Goal: Task Accomplishment & Management: Complete application form

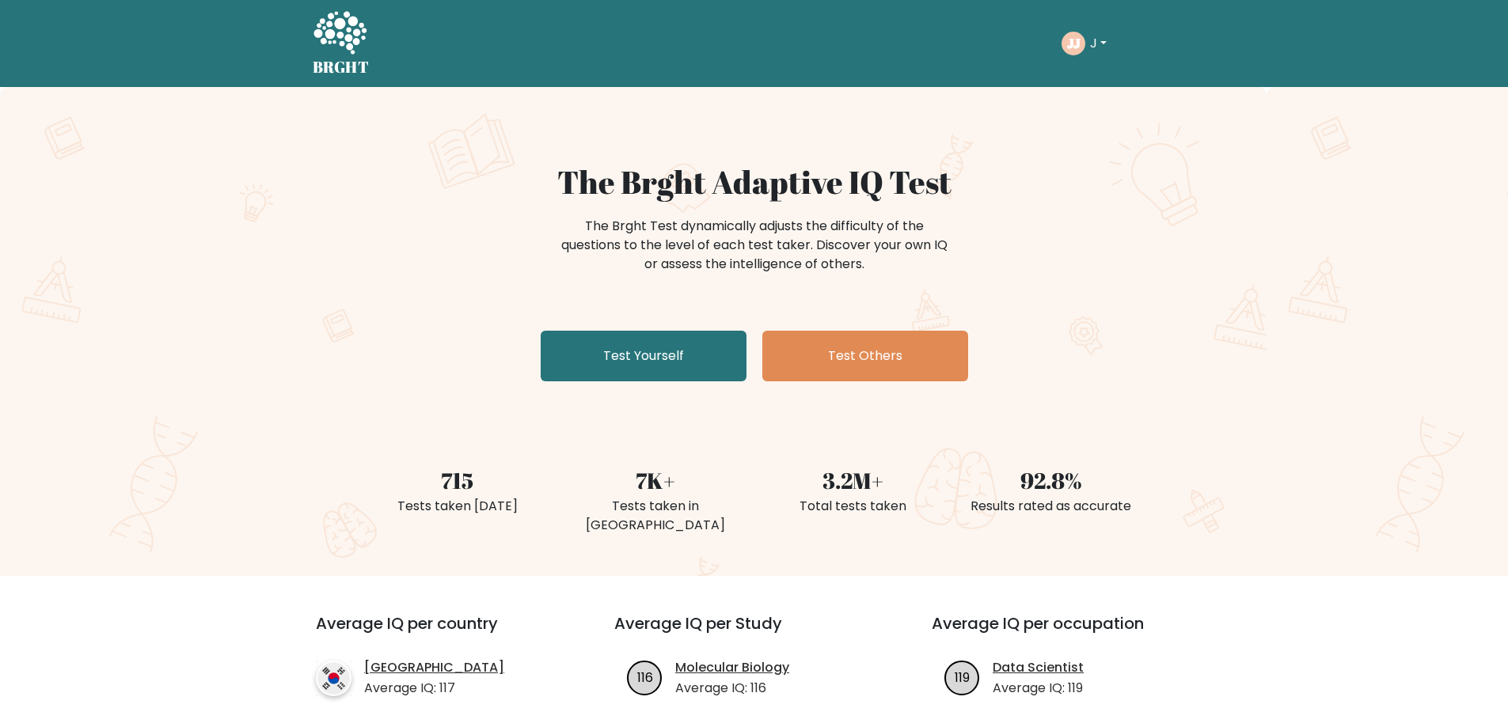
click at [676, 328] on div "The Brght Adaptive IQ Test The Brght Test dynamically adjusts the difficulty of…" at bounding box center [754, 275] width 791 height 225
click at [674, 337] on link "Test Yourself" at bounding box center [644, 356] width 206 height 51
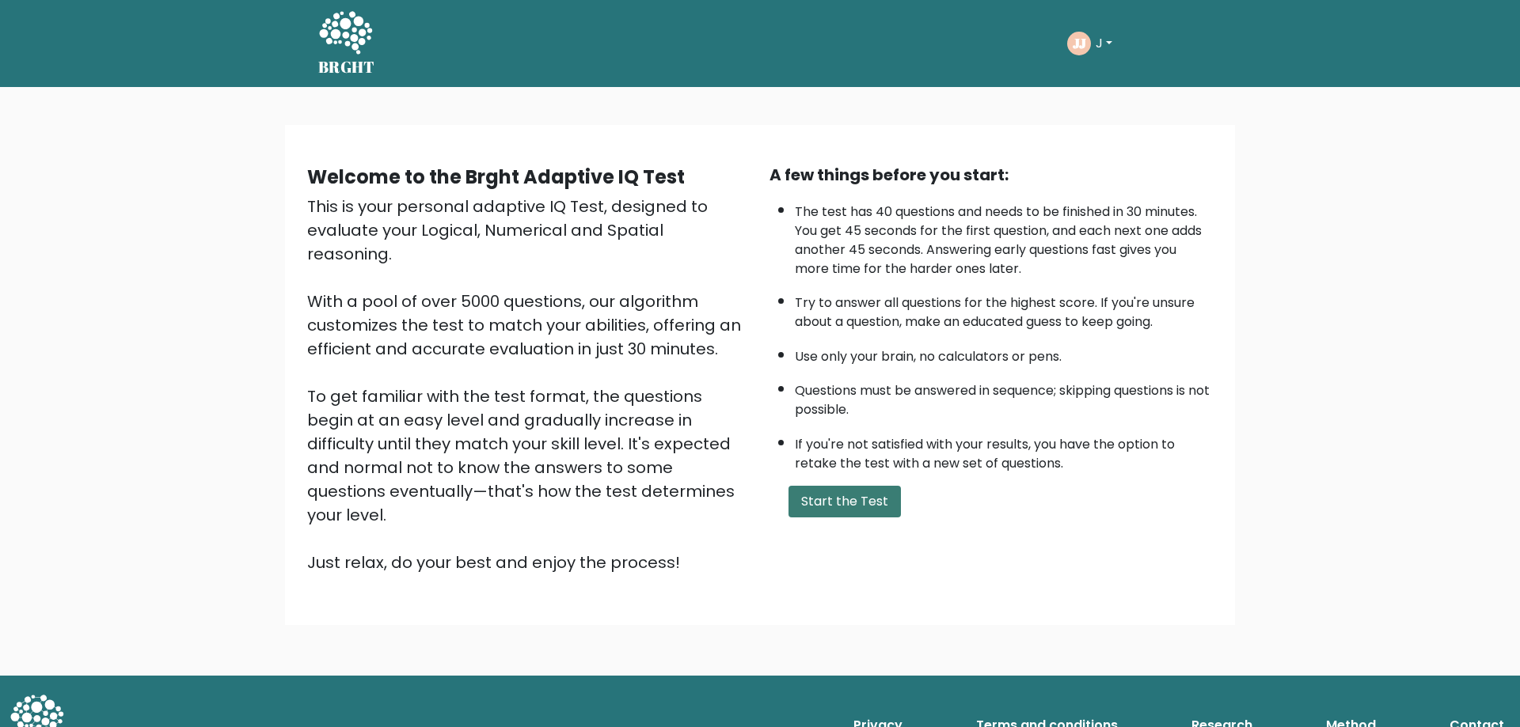
click at [871, 513] on button "Start the Test" at bounding box center [844, 502] width 112 height 32
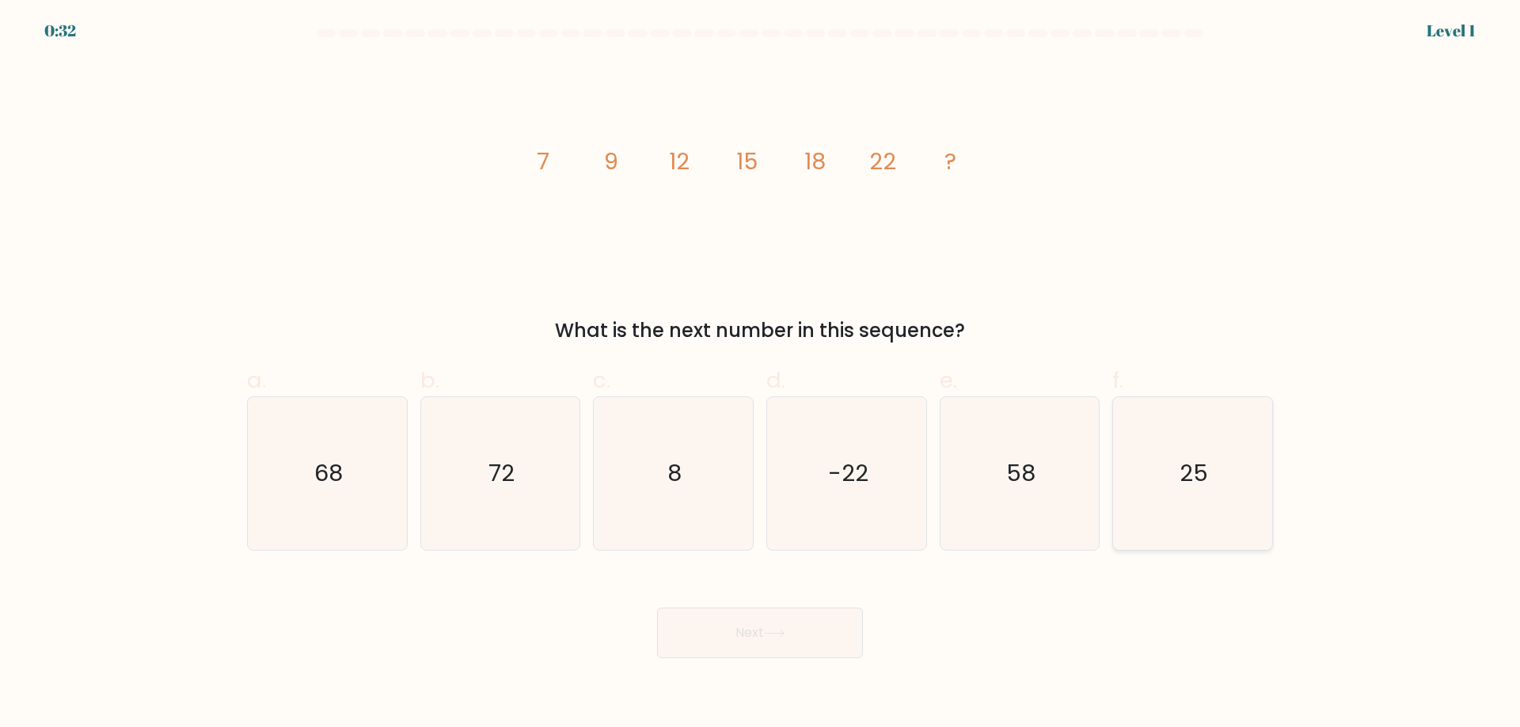
click at [1181, 492] on icon "25" at bounding box center [1192, 473] width 153 height 153
click at [761, 374] on input "f. 25" at bounding box center [760, 369] width 1 height 10
radio input "true"
click at [771, 647] on button "Next" at bounding box center [760, 633] width 206 height 51
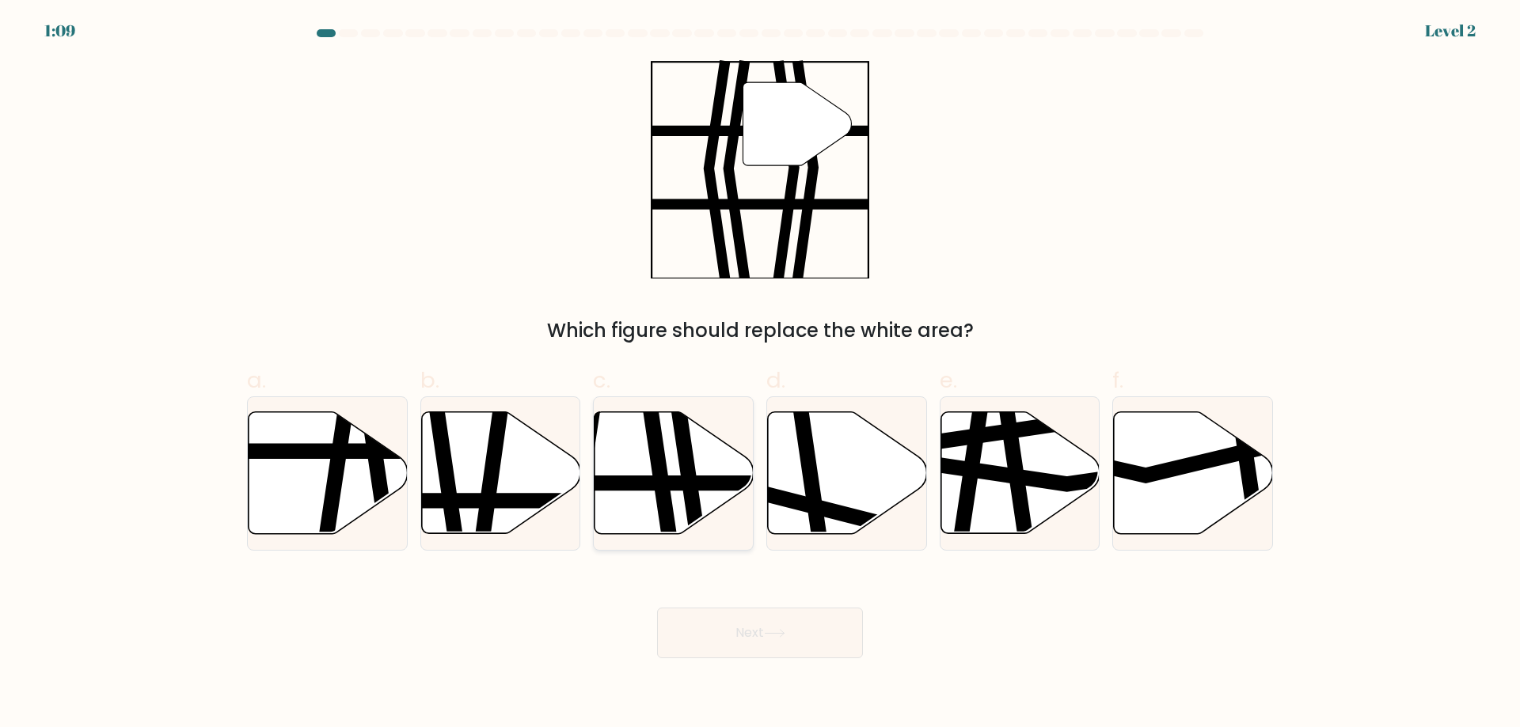
click at [684, 423] on icon at bounding box center [685, 541] width 23 height 321
click at [760, 374] on input "c." at bounding box center [760, 369] width 1 height 10
radio input "true"
click at [776, 637] on icon at bounding box center [774, 633] width 21 height 9
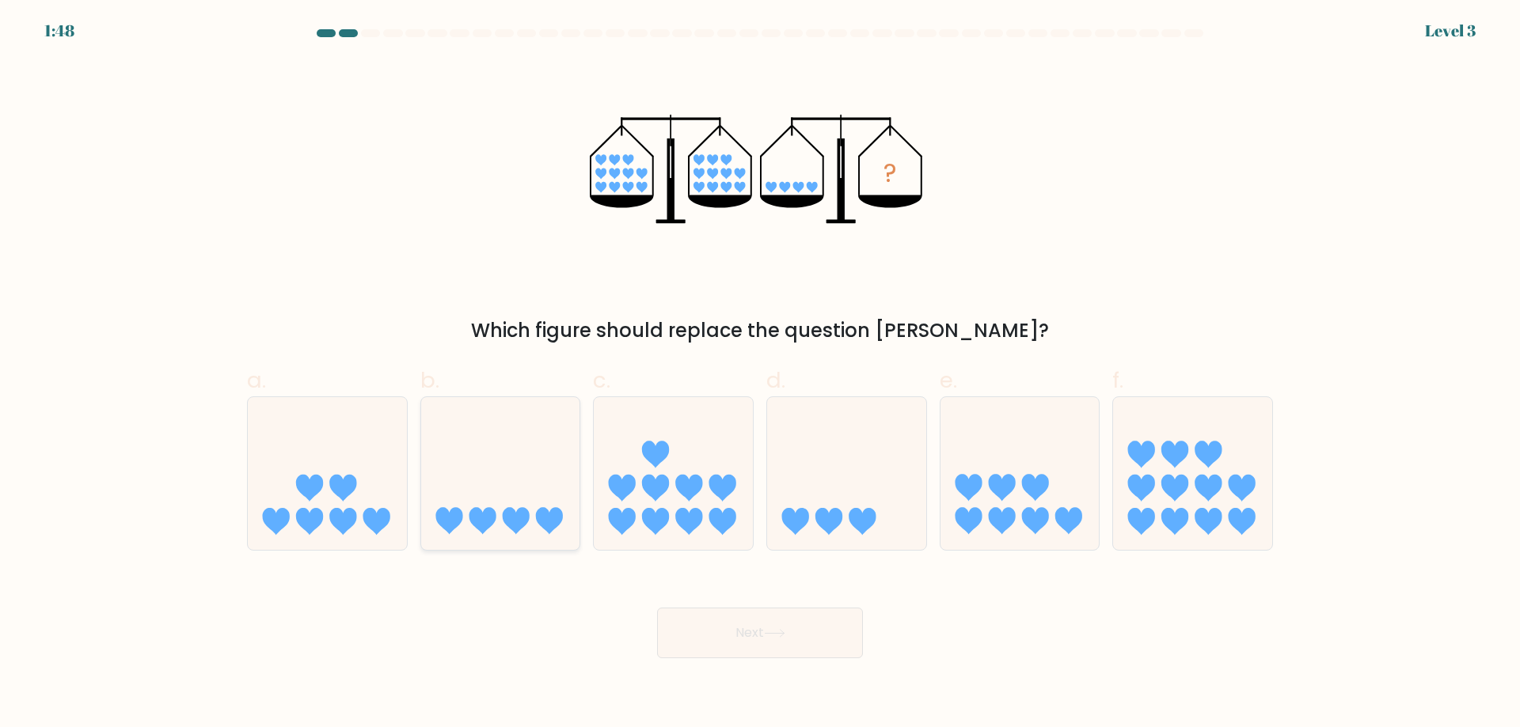
click at [511, 500] on icon at bounding box center [500, 473] width 159 height 131
click at [760, 374] on input "b." at bounding box center [760, 369] width 1 height 10
radio input "true"
click at [703, 617] on button "Next" at bounding box center [760, 633] width 206 height 51
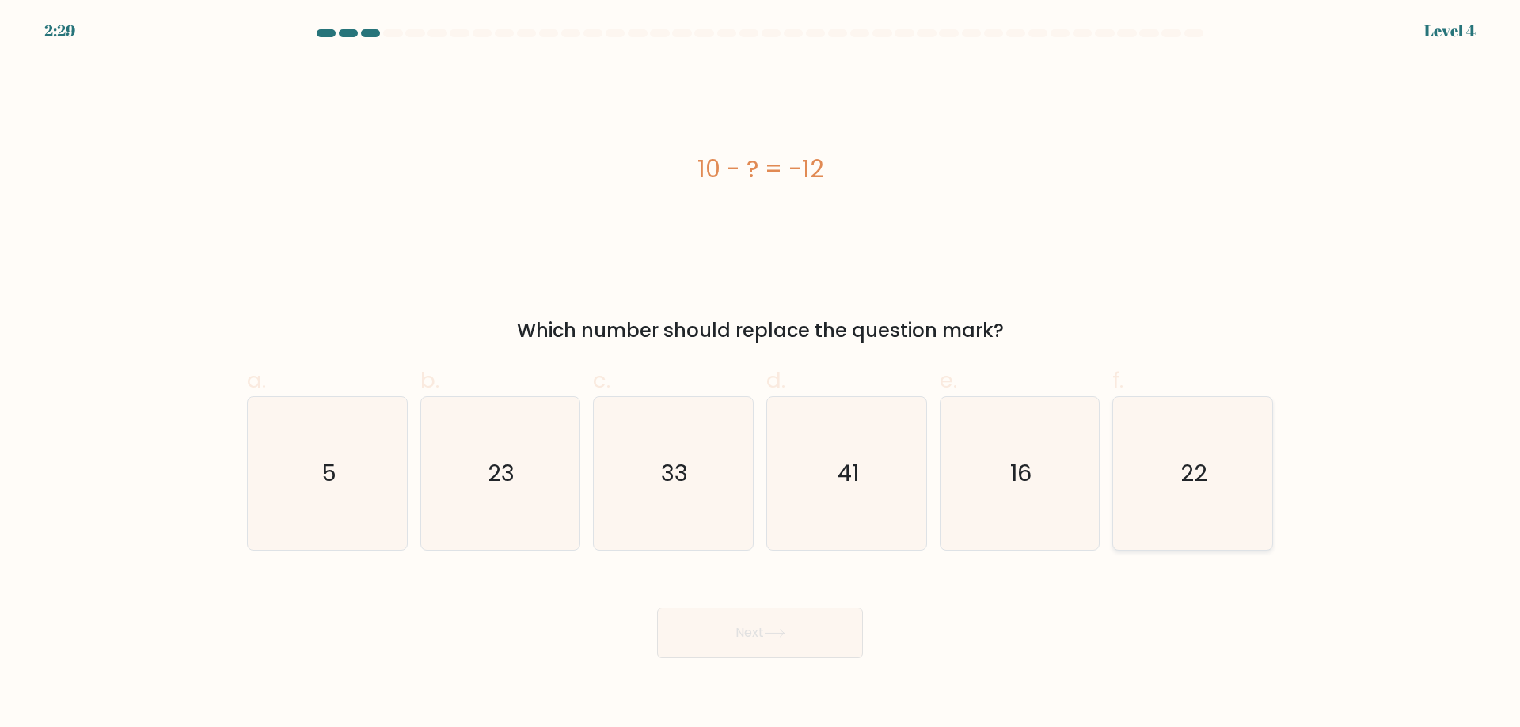
click at [1213, 513] on icon "22" at bounding box center [1192, 473] width 153 height 153
click at [761, 374] on input "f. 22" at bounding box center [760, 369] width 1 height 10
radio input "true"
click at [784, 625] on button "Next" at bounding box center [760, 633] width 206 height 51
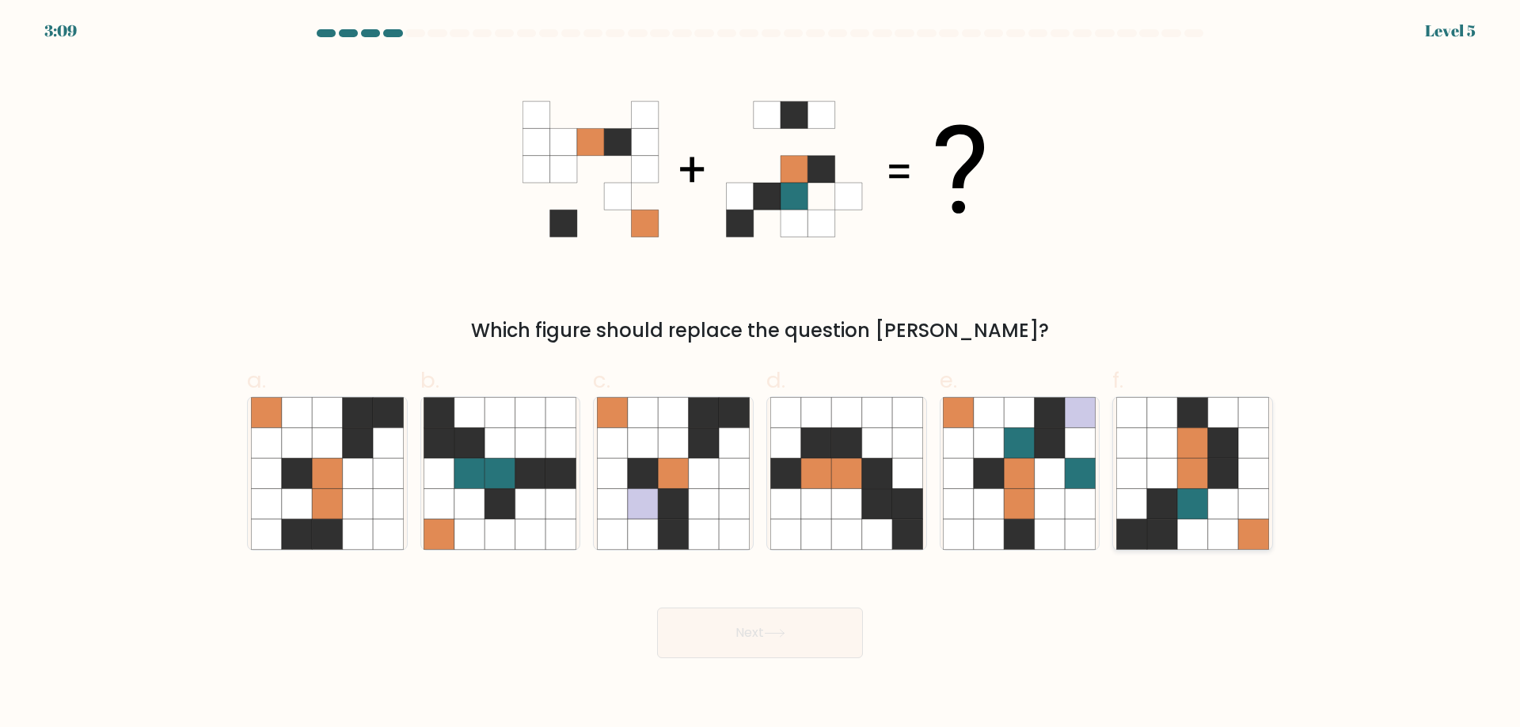
click at [1137, 517] on icon at bounding box center [1131, 504] width 30 height 30
click at [761, 374] on input "f." at bounding box center [760, 369] width 1 height 10
radio input "true"
click at [773, 630] on icon at bounding box center [774, 633] width 21 height 9
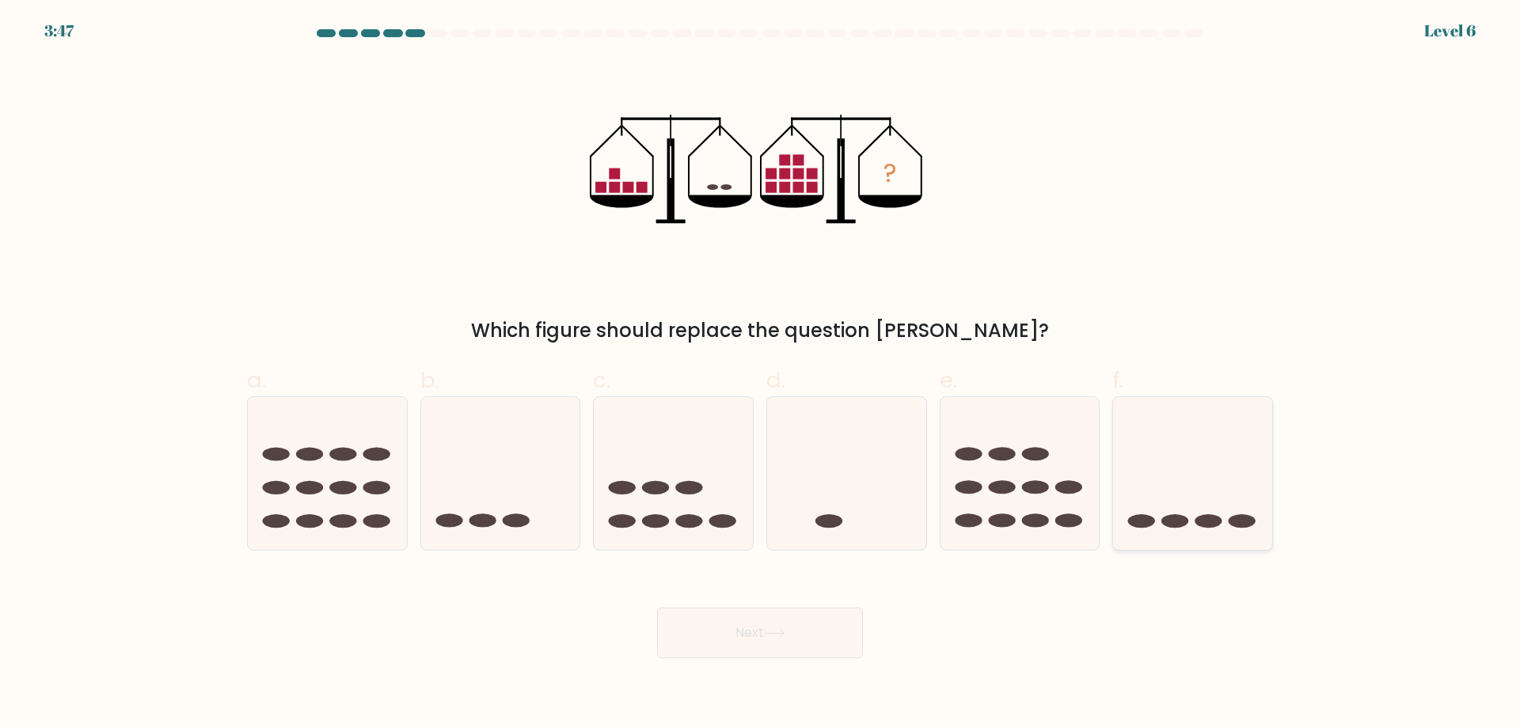
click at [1183, 494] on icon at bounding box center [1192, 473] width 159 height 131
click at [761, 374] on input "f." at bounding box center [760, 369] width 1 height 10
radio input "true"
click at [825, 632] on button "Next" at bounding box center [760, 633] width 206 height 51
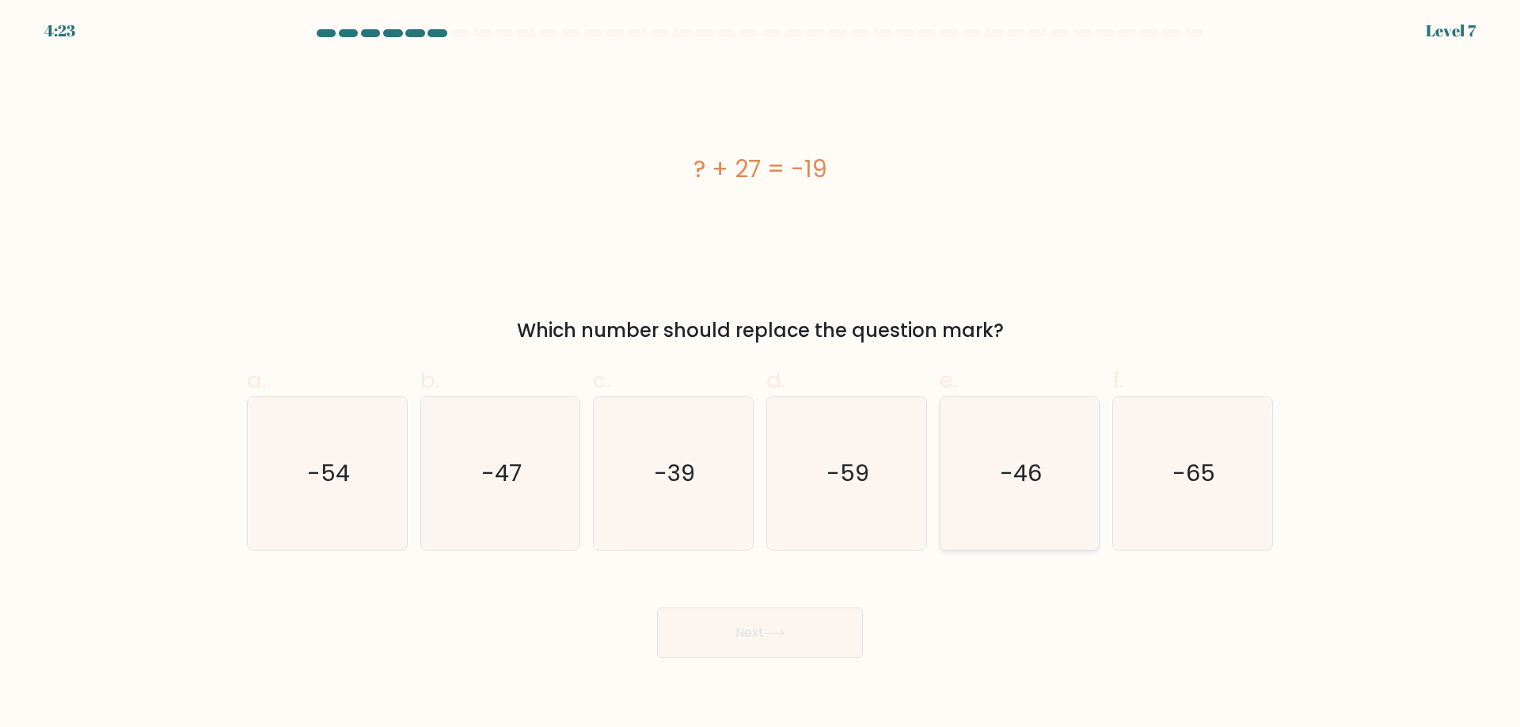
click at [1047, 520] on icon "-46" at bounding box center [1019, 473] width 153 height 153
click at [761, 374] on input "e. -46" at bounding box center [760, 369] width 1 height 10
radio input "true"
click at [710, 662] on body "4:22 Level 7 a." at bounding box center [760, 363] width 1520 height 727
click at [697, 651] on button "Next" at bounding box center [760, 633] width 206 height 51
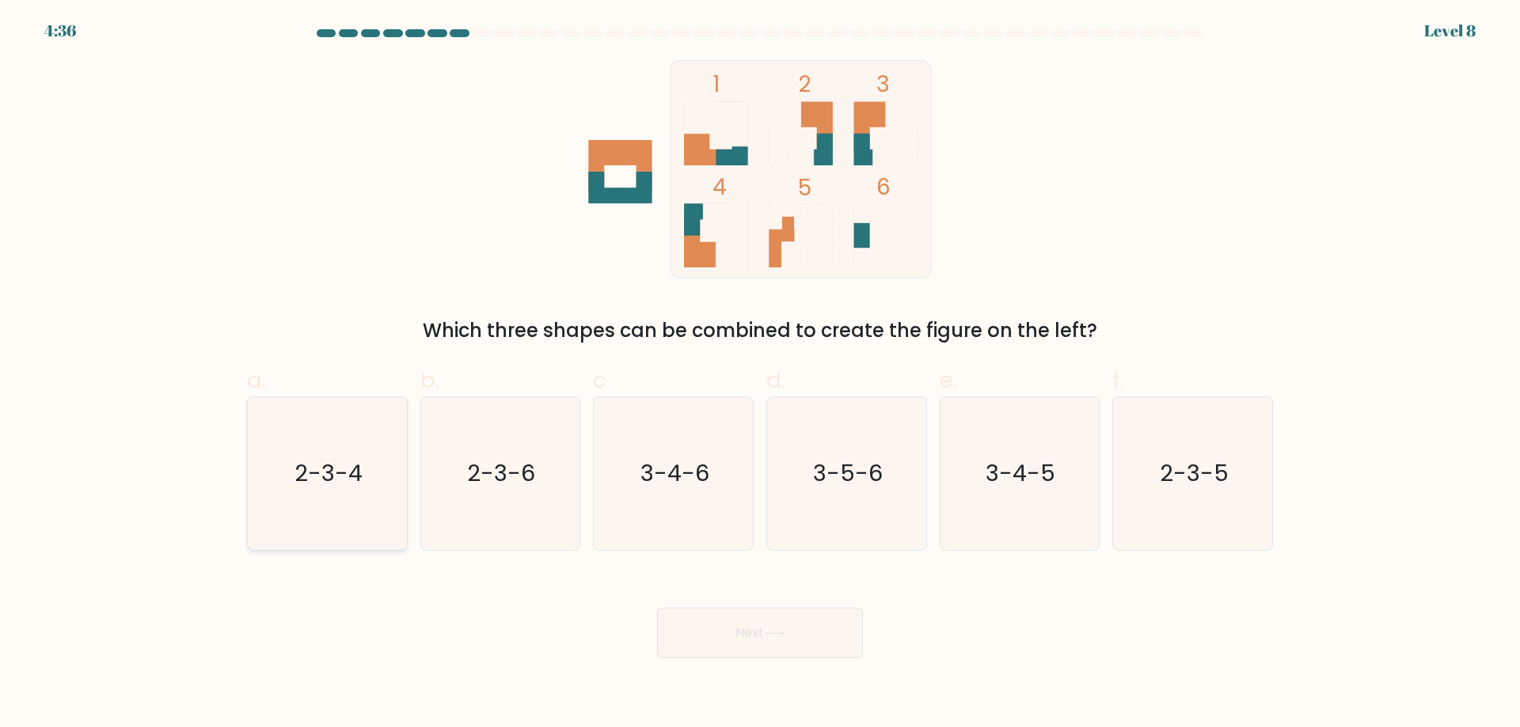
click at [348, 502] on icon "2-3-4" at bounding box center [327, 473] width 153 height 153
click at [760, 374] on input "a. 2-3-4" at bounding box center [760, 369] width 1 height 10
radio input "true"
click at [515, 469] on text "2-3-6" at bounding box center [502, 473] width 68 height 32
click at [760, 374] on input "b. 2-3-6" at bounding box center [760, 369] width 1 height 10
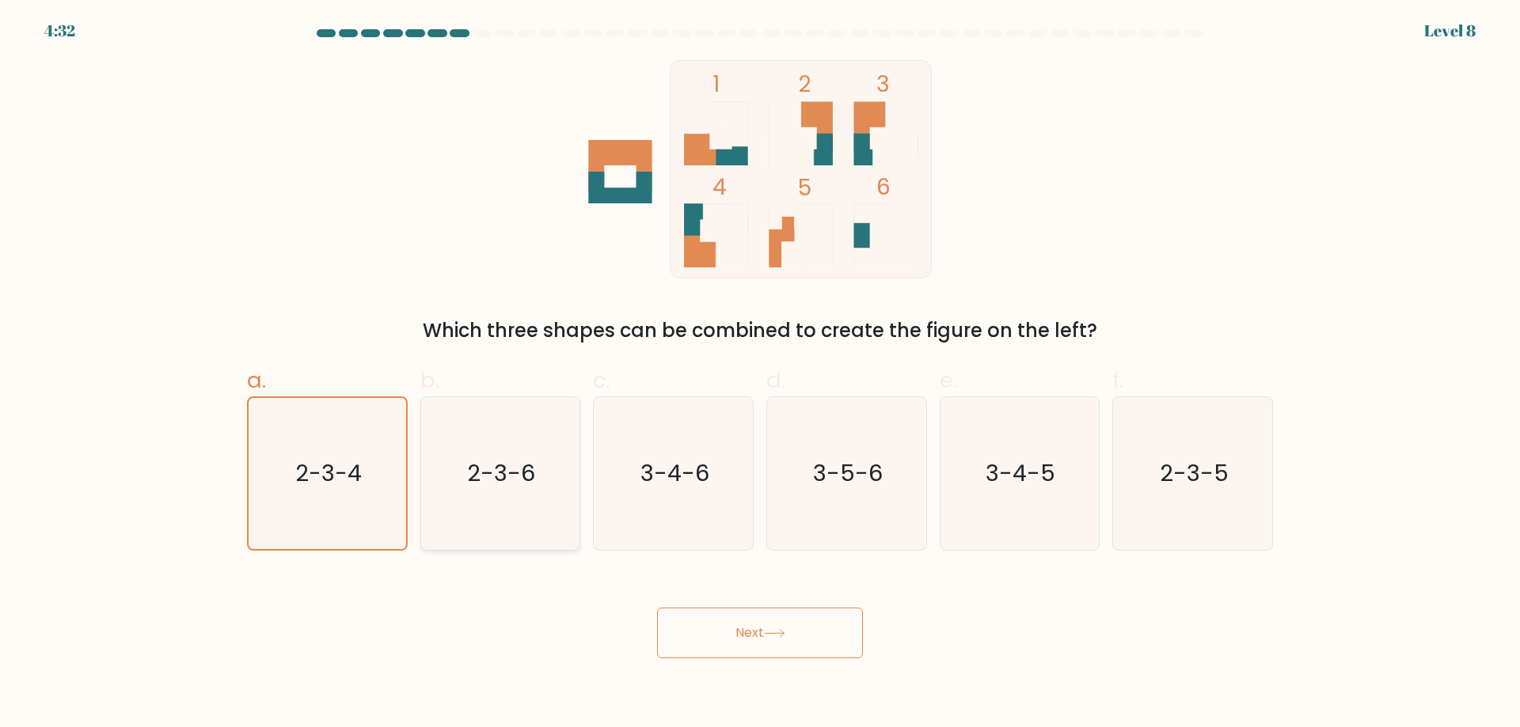
radio input "true"
click at [765, 628] on button "Next" at bounding box center [760, 633] width 206 height 51
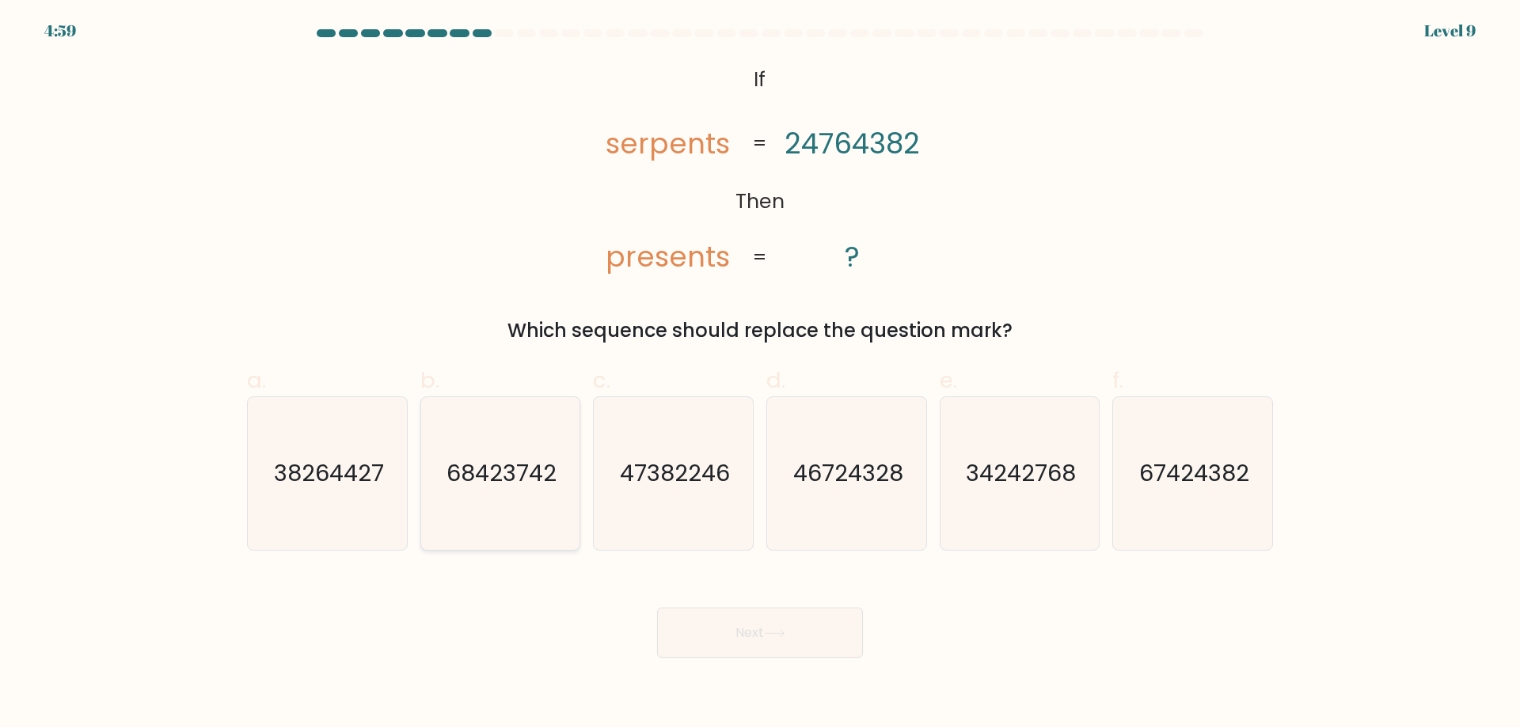
click at [492, 503] on icon "68423742" at bounding box center [499, 473] width 153 height 153
click at [760, 374] on input "b. 68423742" at bounding box center [760, 369] width 1 height 10
radio input "true"
click at [1159, 490] on icon "67424382" at bounding box center [1192, 473] width 153 height 153
click at [761, 374] on input "f. 67424382" at bounding box center [760, 369] width 1 height 10
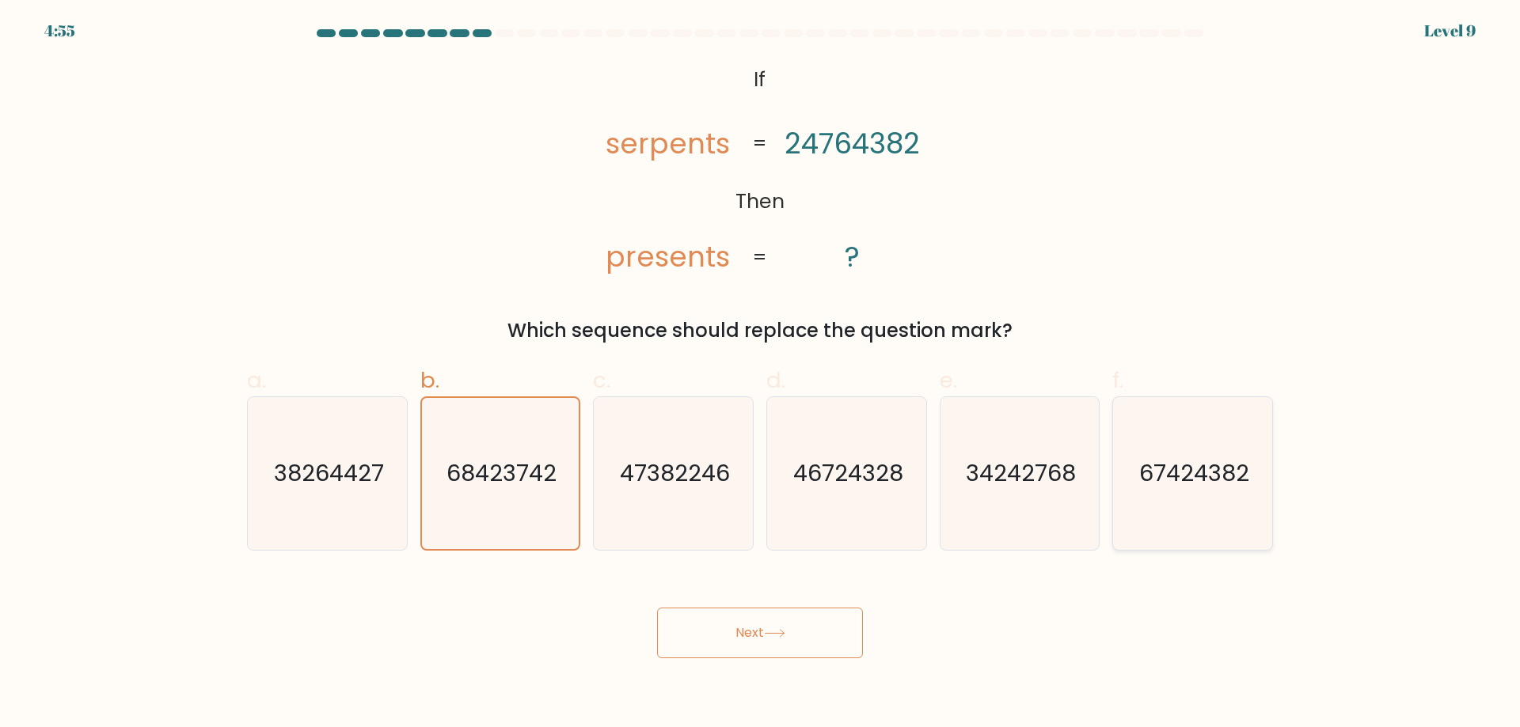
radio input "true"
click at [727, 634] on button "Next" at bounding box center [760, 633] width 206 height 51
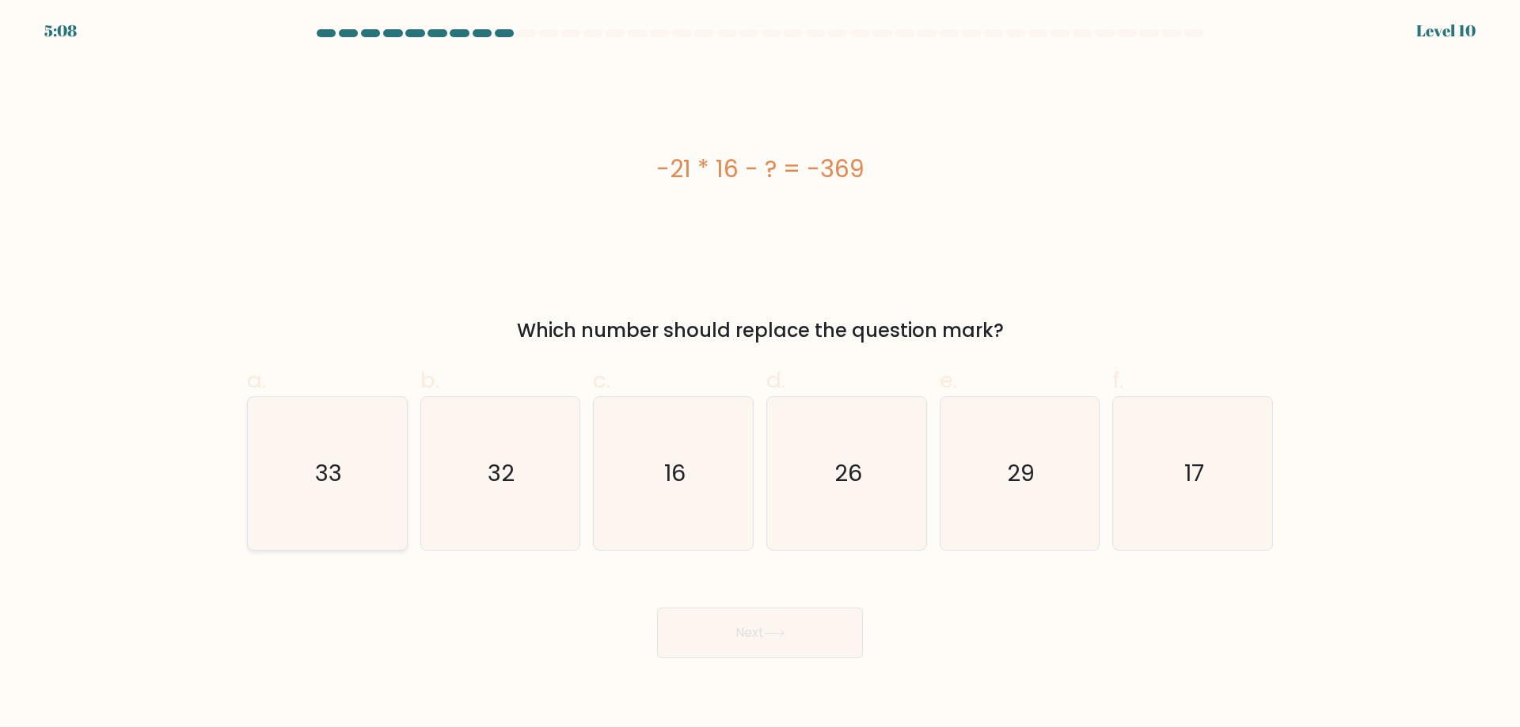
click at [354, 492] on icon "33" at bounding box center [327, 473] width 153 height 153
click at [760, 374] on input "a. 33" at bounding box center [760, 369] width 1 height 10
radio input "true"
click at [739, 641] on button "Next" at bounding box center [760, 633] width 206 height 51
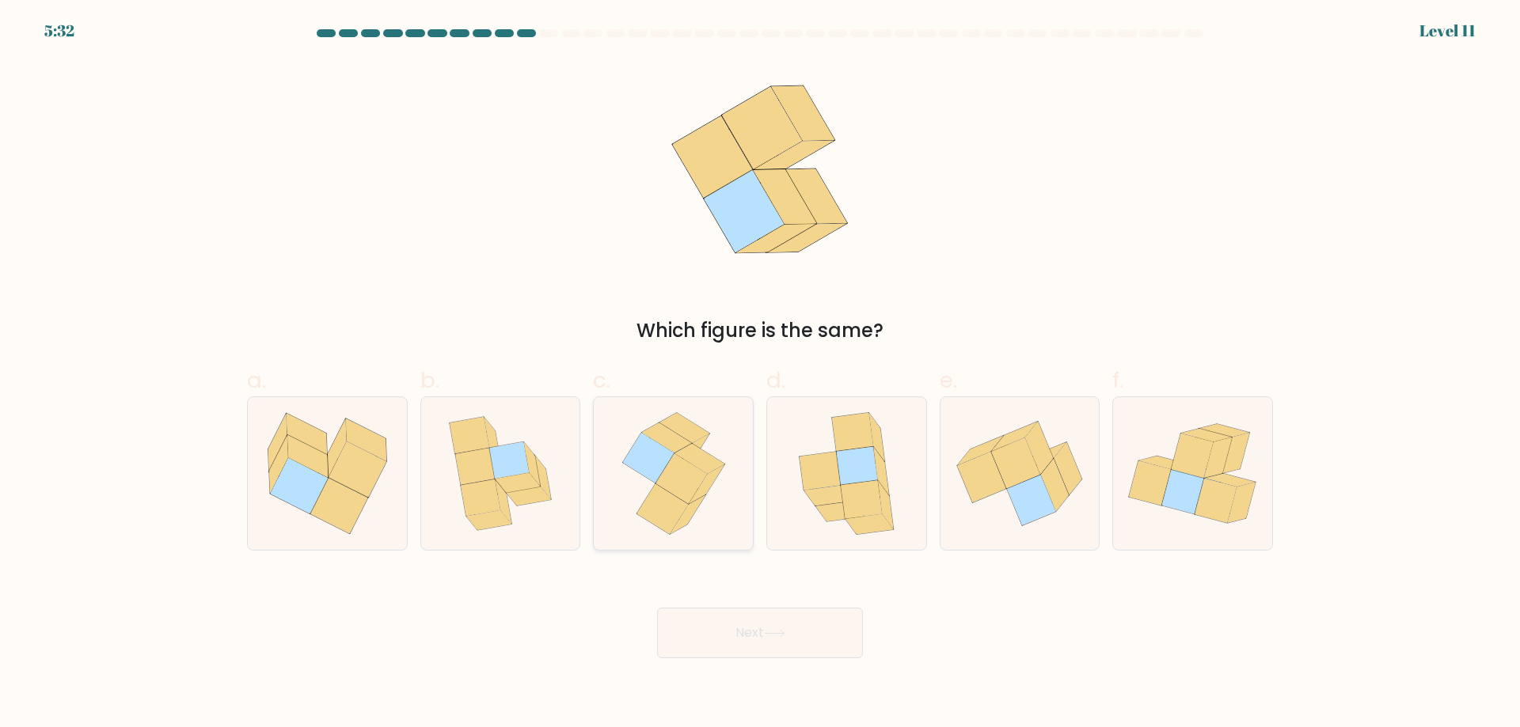
click at [710, 504] on icon at bounding box center [673, 473] width 125 height 153
click at [760, 374] on input "c." at bounding box center [760, 369] width 1 height 10
radio input "true"
click at [750, 620] on button "Next" at bounding box center [760, 633] width 206 height 51
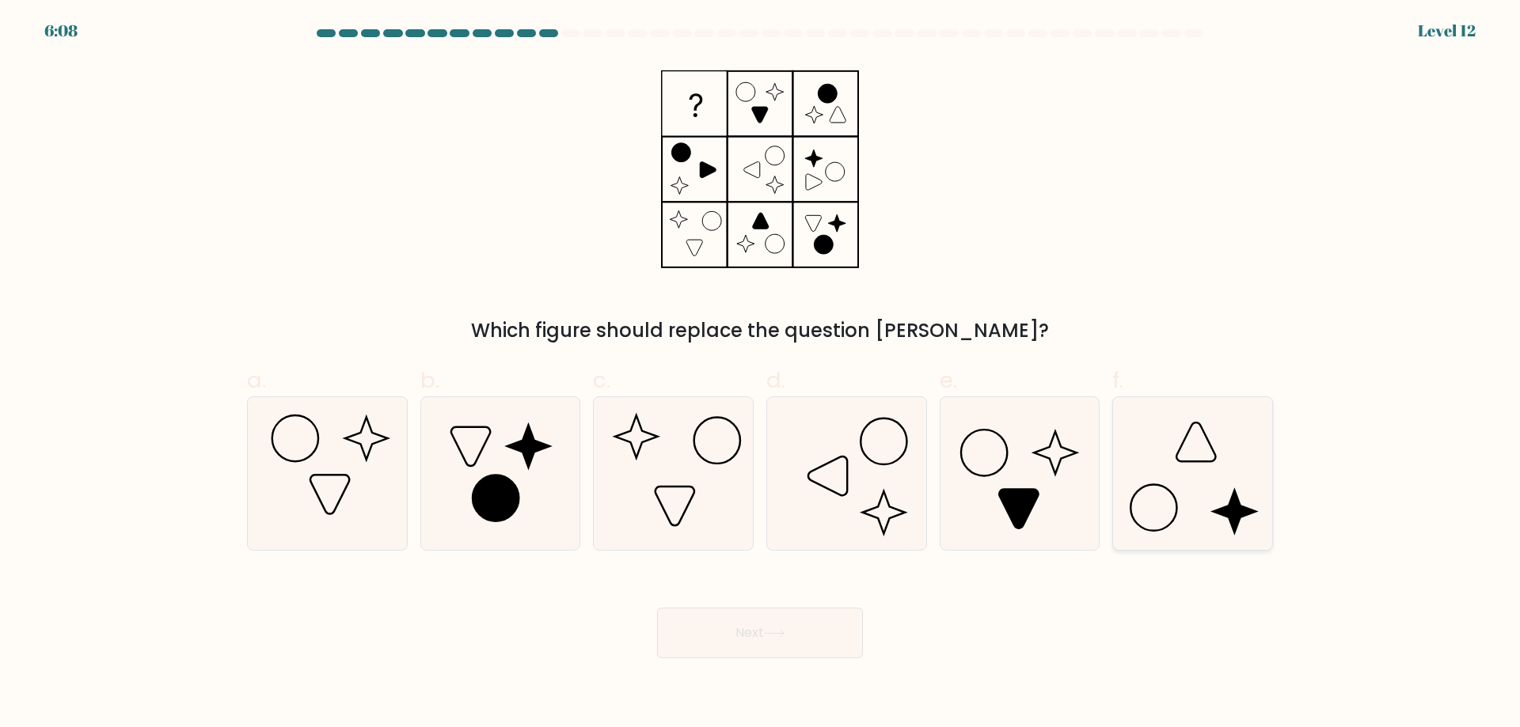
click at [1142, 523] on icon at bounding box center [1192, 473] width 153 height 153
click at [761, 374] on input "f." at bounding box center [760, 369] width 1 height 10
radio input "true"
click at [702, 653] on button "Next" at bounding box center [760, 633] width 206 height 51
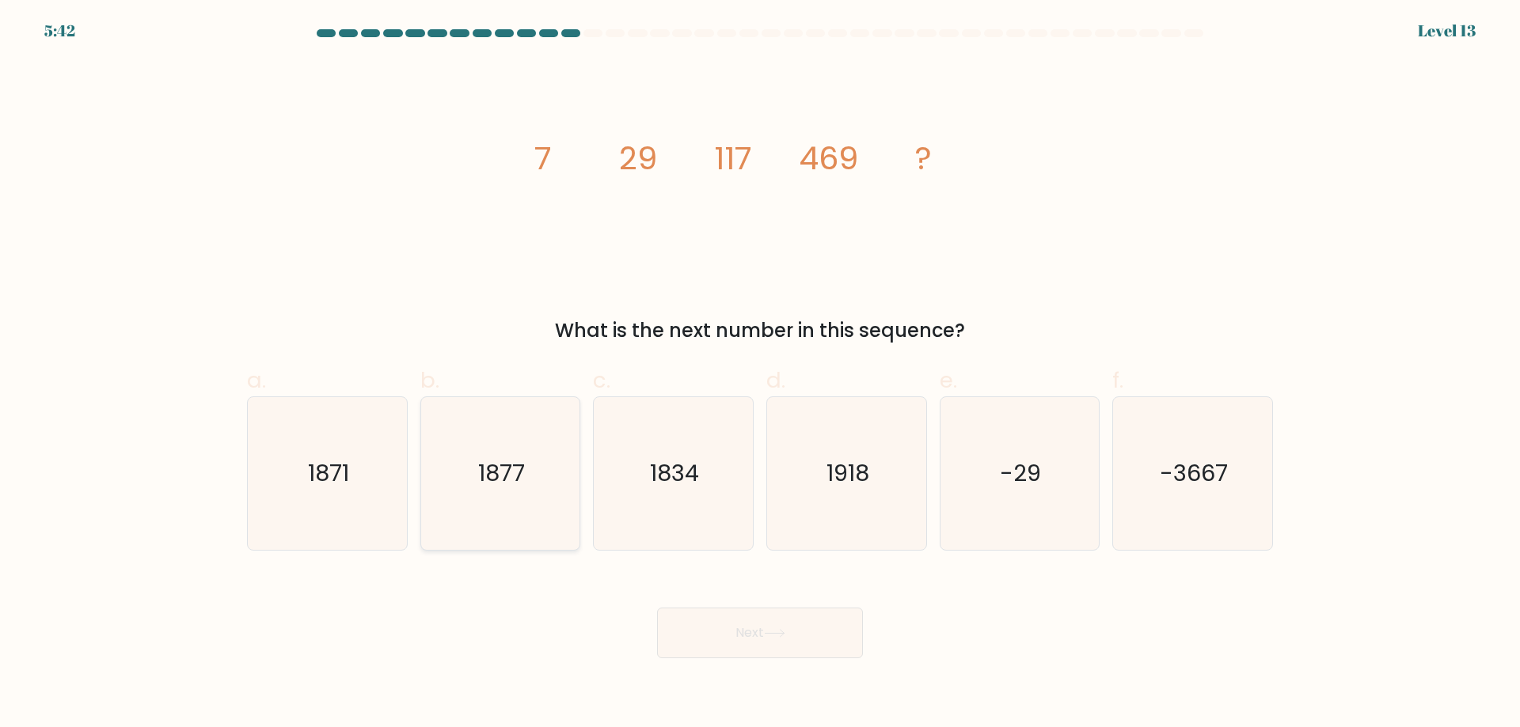
click at [511, 491] on icon "1877" at bounding box center [499, 473] width 153 height 153
click at [760, 374] on input "b. 1877" at bounding box center [760, 369] width 1 height 10
radio input "true"
click at [732, 605] on div "Next" at bounding box center [759, 614] width 1045 height 89
click at [731, 623] on button "Next" at bounding box center [760, 633] width 206 height 51
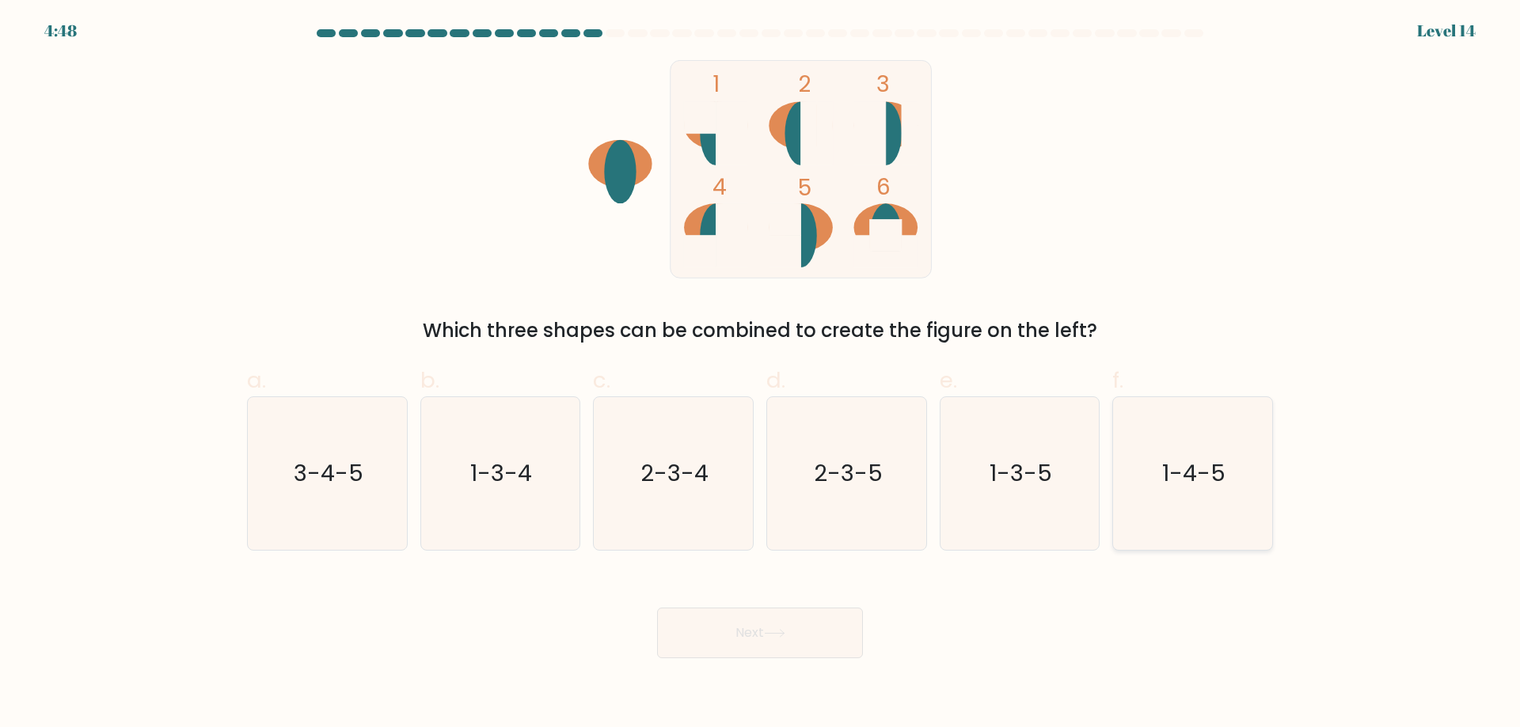
click at [1182, 470] on text "1-4-5" at bounding box center [1194, 473] width 63 height 32
click at [761, 374] on input "f. 1-4-5" at bounding box center [760, 369] width 1 height 10
radio input "true"
click at [735, 646] on button "Next" at bounding box center [760, 633] width 206 height 51
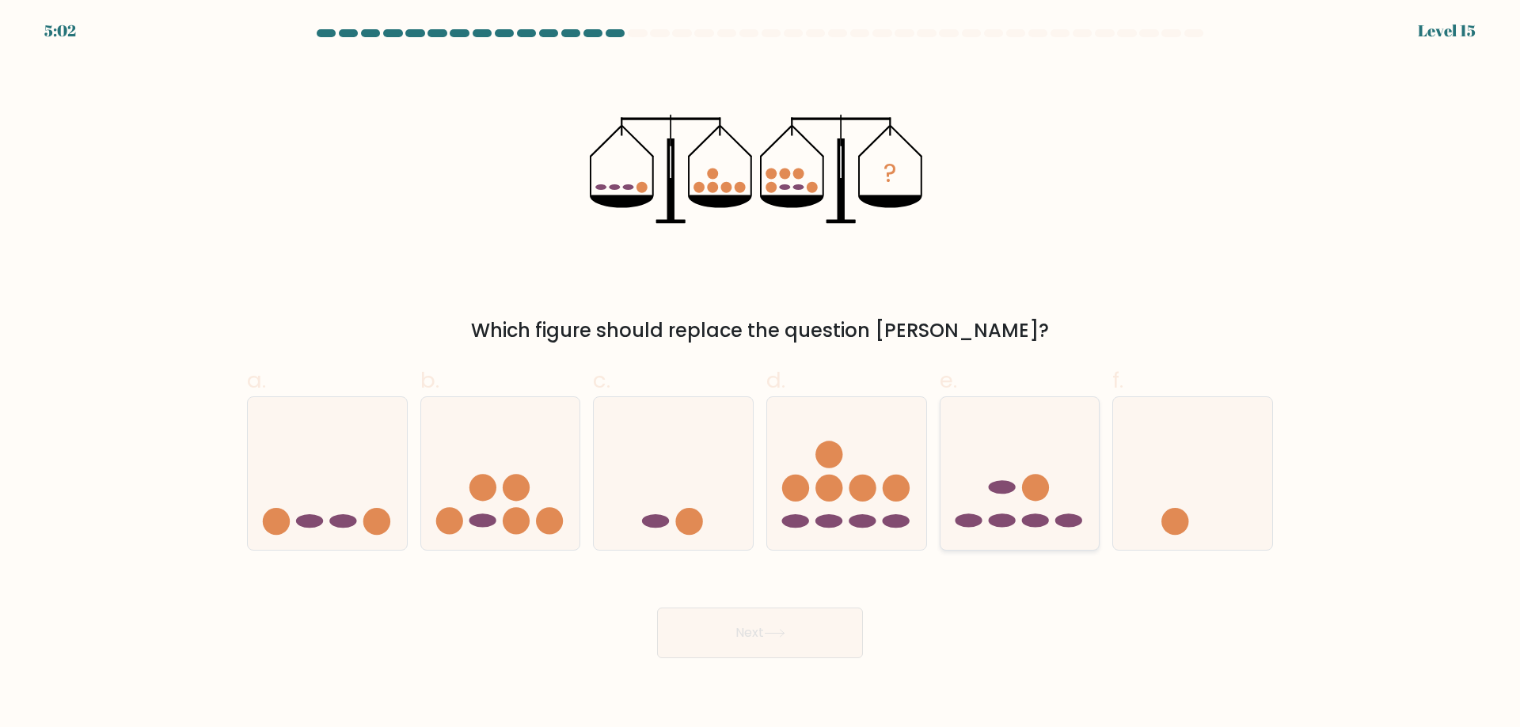
click at [992, 534] on icon at bounding box center [1019, 473] width 159 height 131
click at [761, 374] on input "e." at bounding box center [760, 369] width 1 height 10
radio input "true"
click at [760, 627] on button "Next" at bounding box center [760, 633] width 206 height 51
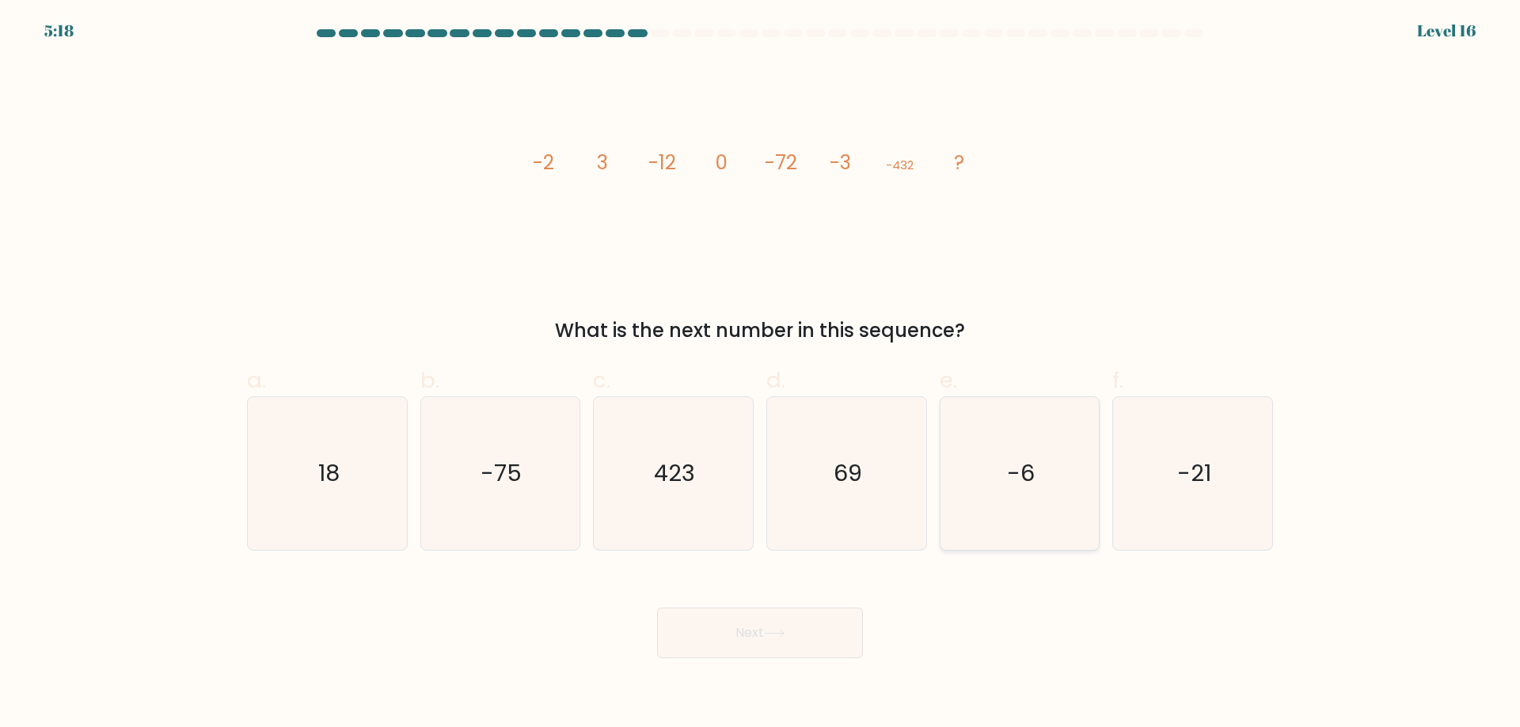
click at [970, 480] on icon "-6" at bounding box center [1019, 473] width 153 height 153
click at [761, 374] on input "e. -6" at bounding box center [760, 369] width 1 height 10
radio input "true"
click at [724, 647] on button "Next" at bounding box center [760, 633] width 206 height 51
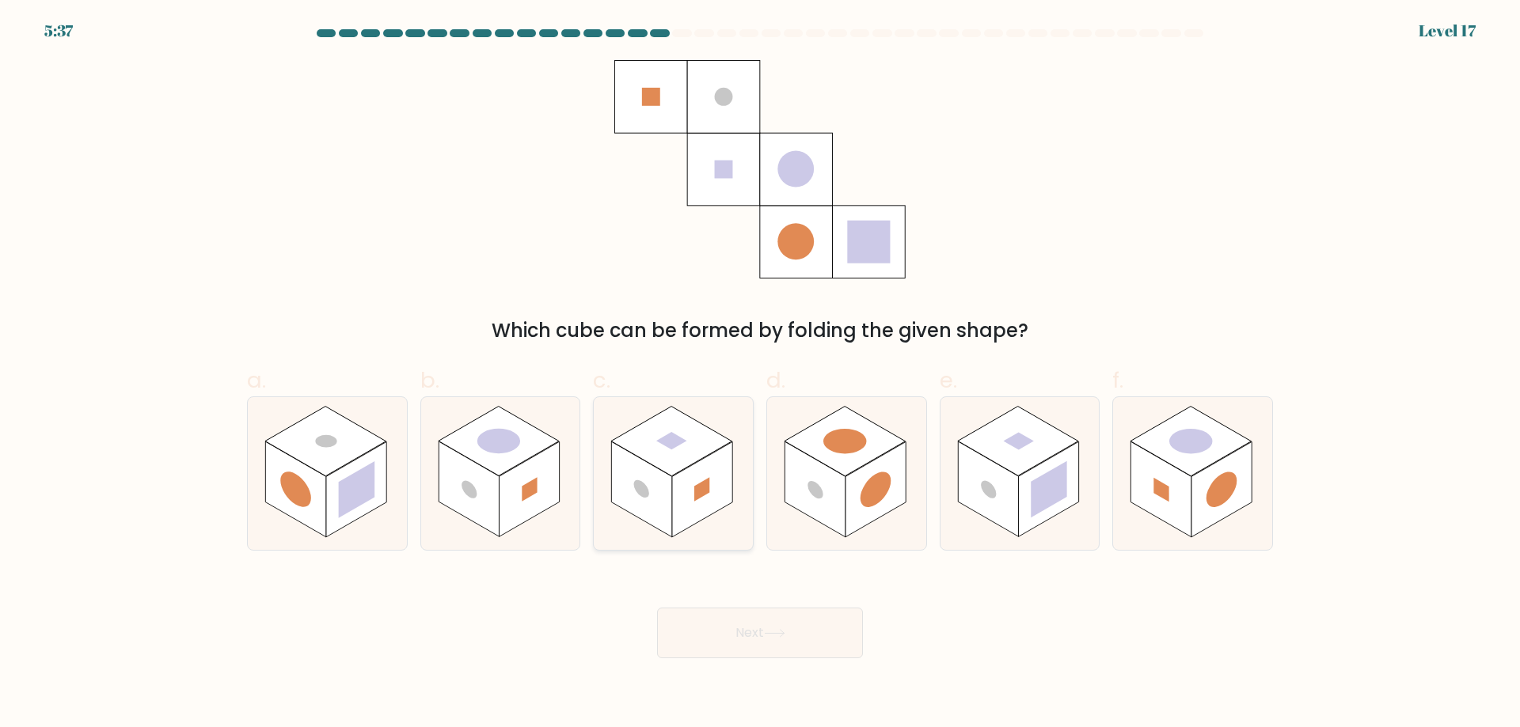
click at [639, 496] on rect at bounding box center [642, 490] width 60 height 96
click at [760, 374] on input "c." at bounding box center [760, 369] width 1 height 10
radio input "true"
click at [743, 627] on button "Next" at bounding box center [760, 633] width 206 height 51
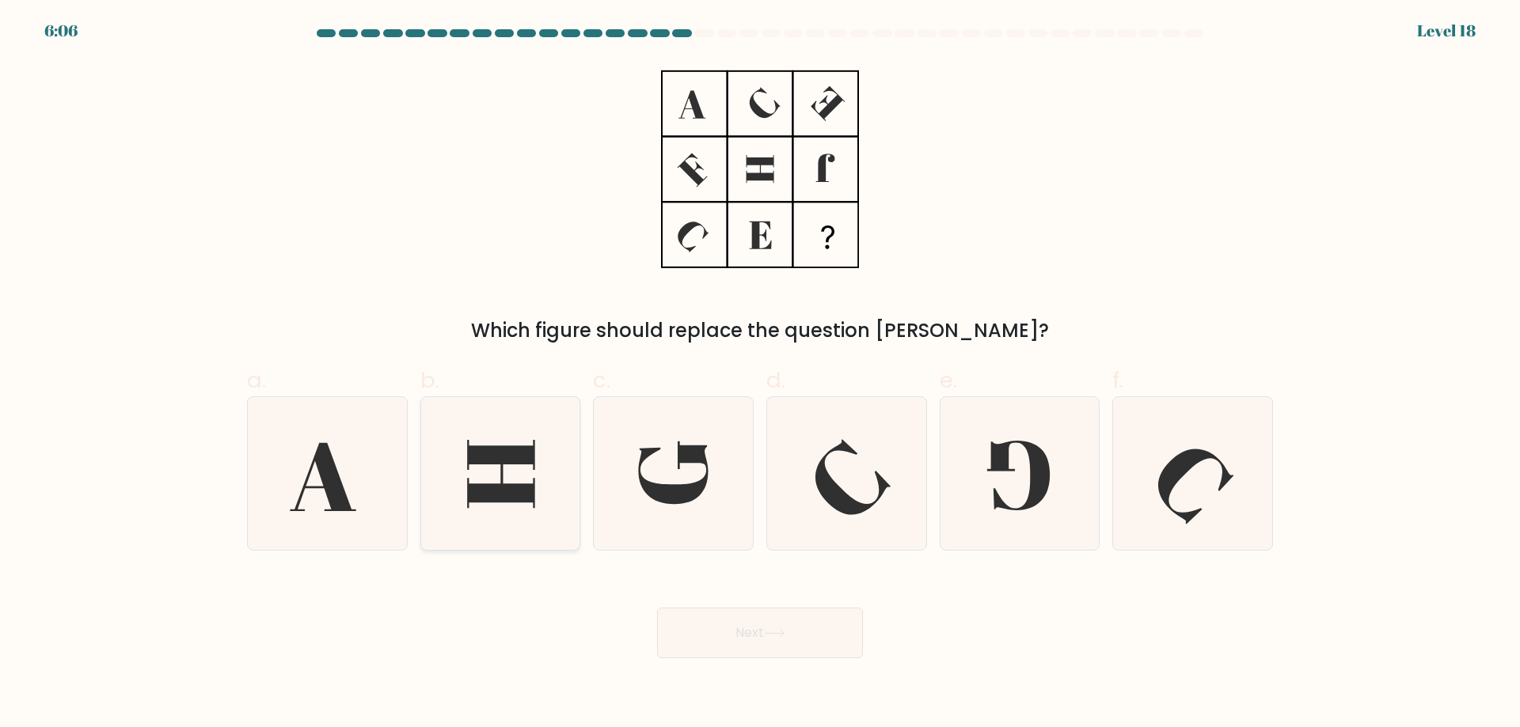
click at [528, 514] on icon at bounding box center [499, 473] width 153 height 153
click at [760, 374] on input "b." at bounding box center [760, 369] width 1 height 10
radio input "true"
click at [674, 512] on icon at bounding box center [673, 473] width 153 height 153
click at [760, 374] on input "c." at bounding box center [760, 369] width 1 height 10
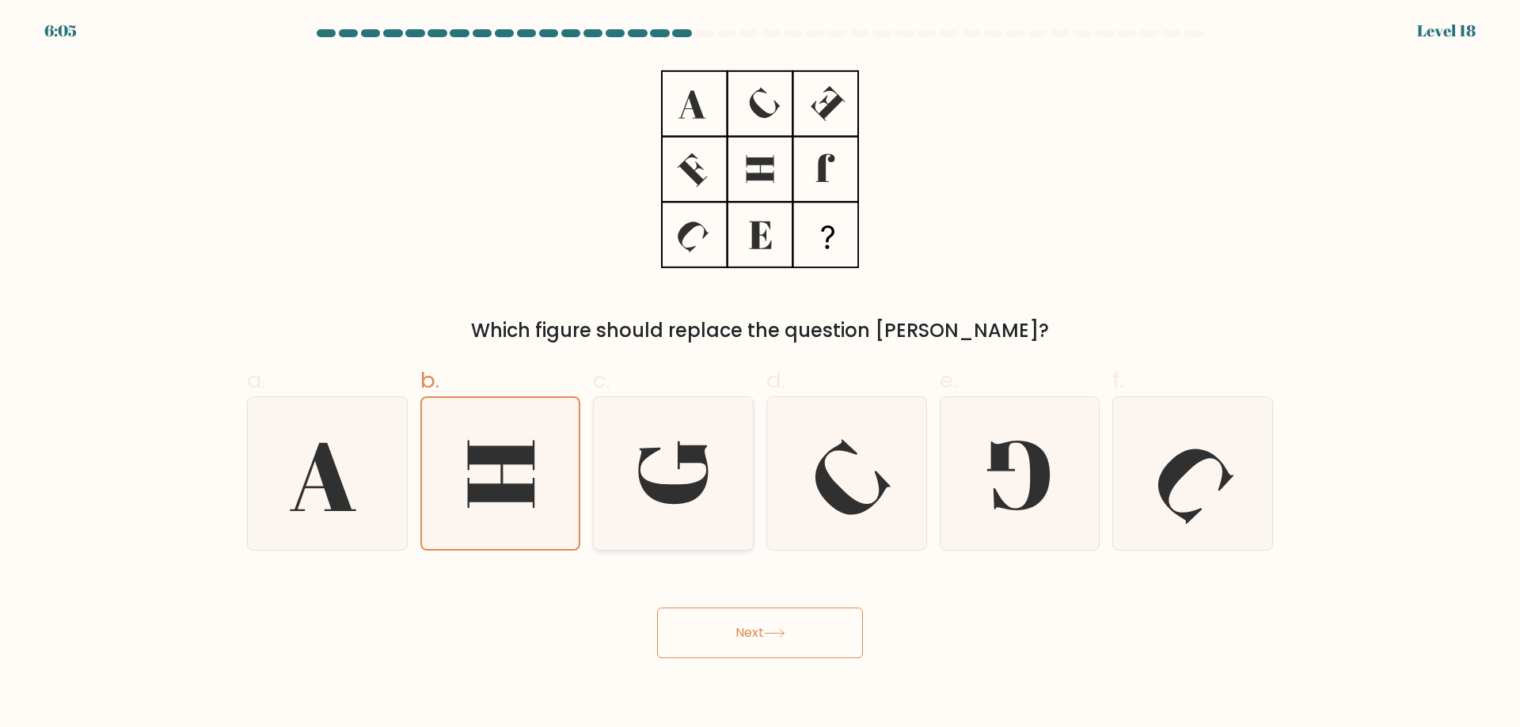
radio input "true"
click at [762, 639] on button "Next" at bounding box center [760, 633] width 206 height 51
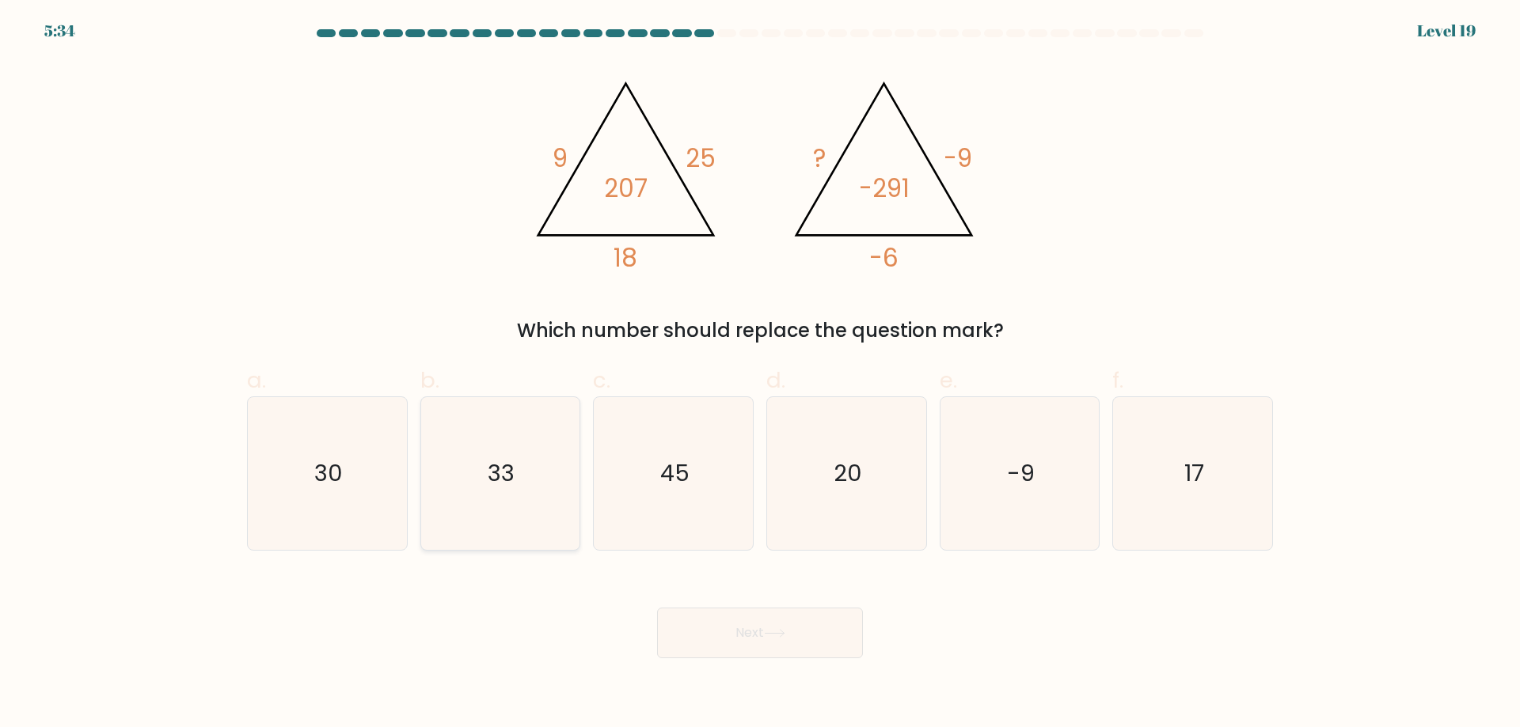
click at [512, 475] on text "33" at bounding box center [501, 473] width 27 height 32
click at [760, 374] on input "b. 33" at bounding box center [760, 369] width 1 height 10
radio input "true"
click at [704, 621] on button "Next" at bounding box center [760, 633] width 206 height 51
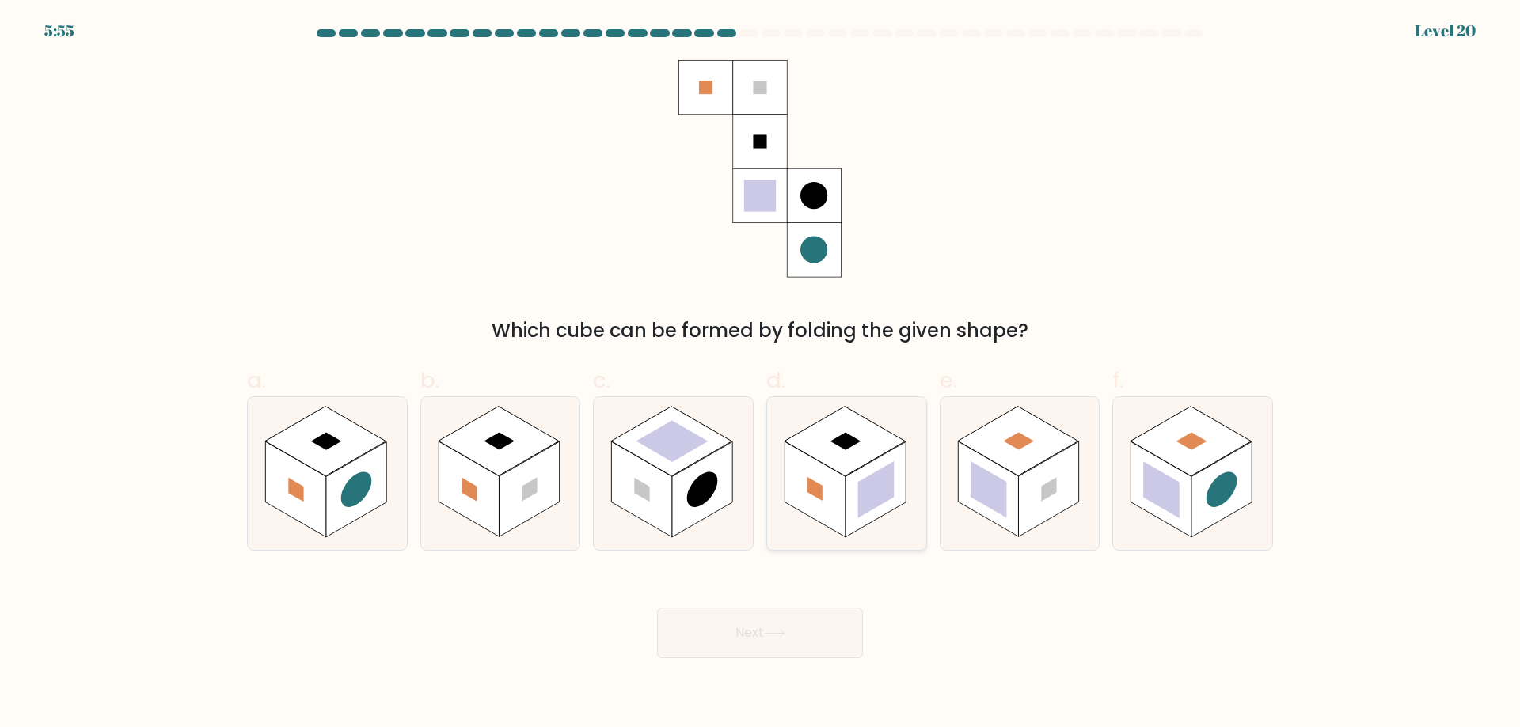
click at [809, 508] on rect at bounding box center [814, 490] width 60 height 96
click at [761, 374] on input "d." at bounding box center [760, 369] width 1 height 10
radio input "true"
click at [755, 642] on button "Next" at bounding box center [760, 633] width 206 height 51
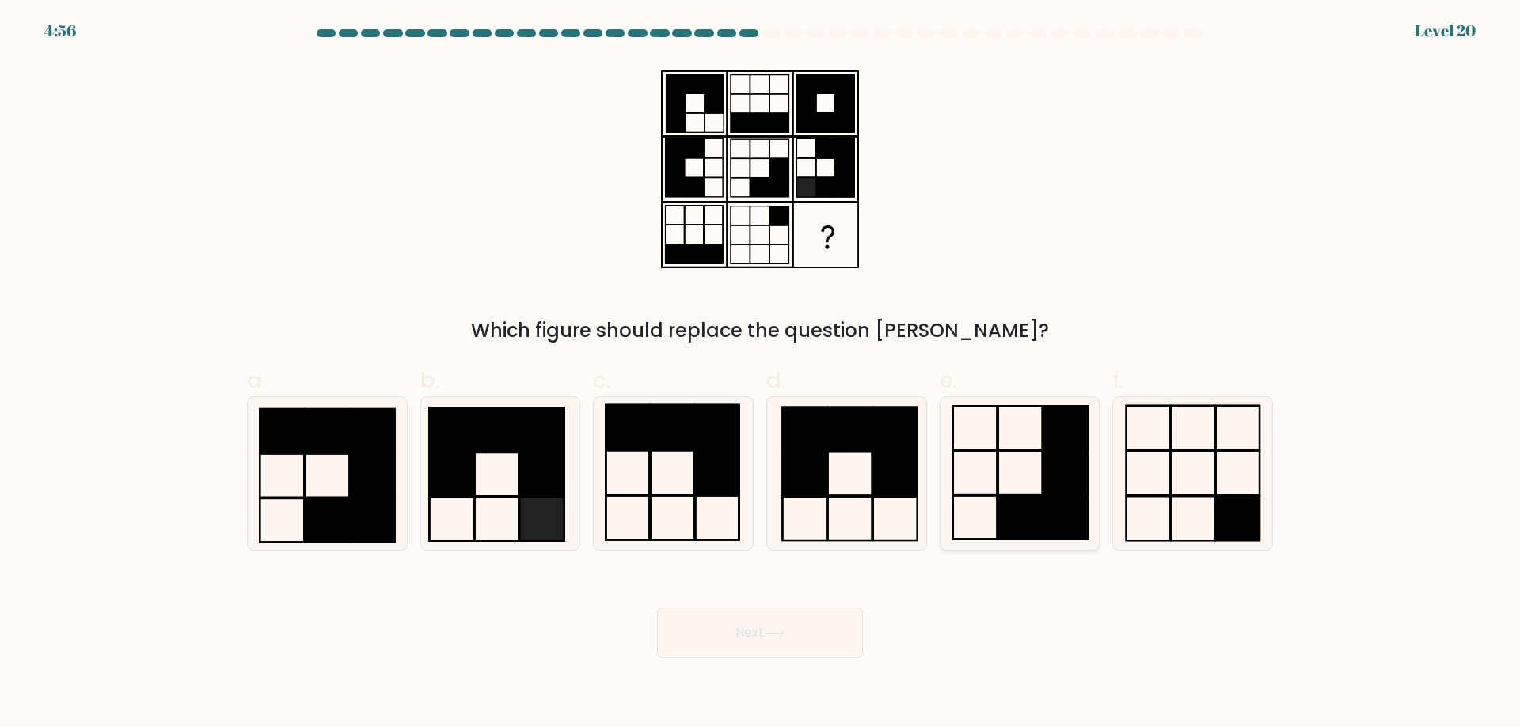
click at [991, 502] on icon at bounding box center [1019, 473] width 153 height 153
click at [761, 374] on input "e." at bounding box center [760, 369] width 1 height 10
radio input "true"
click at [761, 643] on button "Next" at bounding box center [760, 633] width 206 height 51
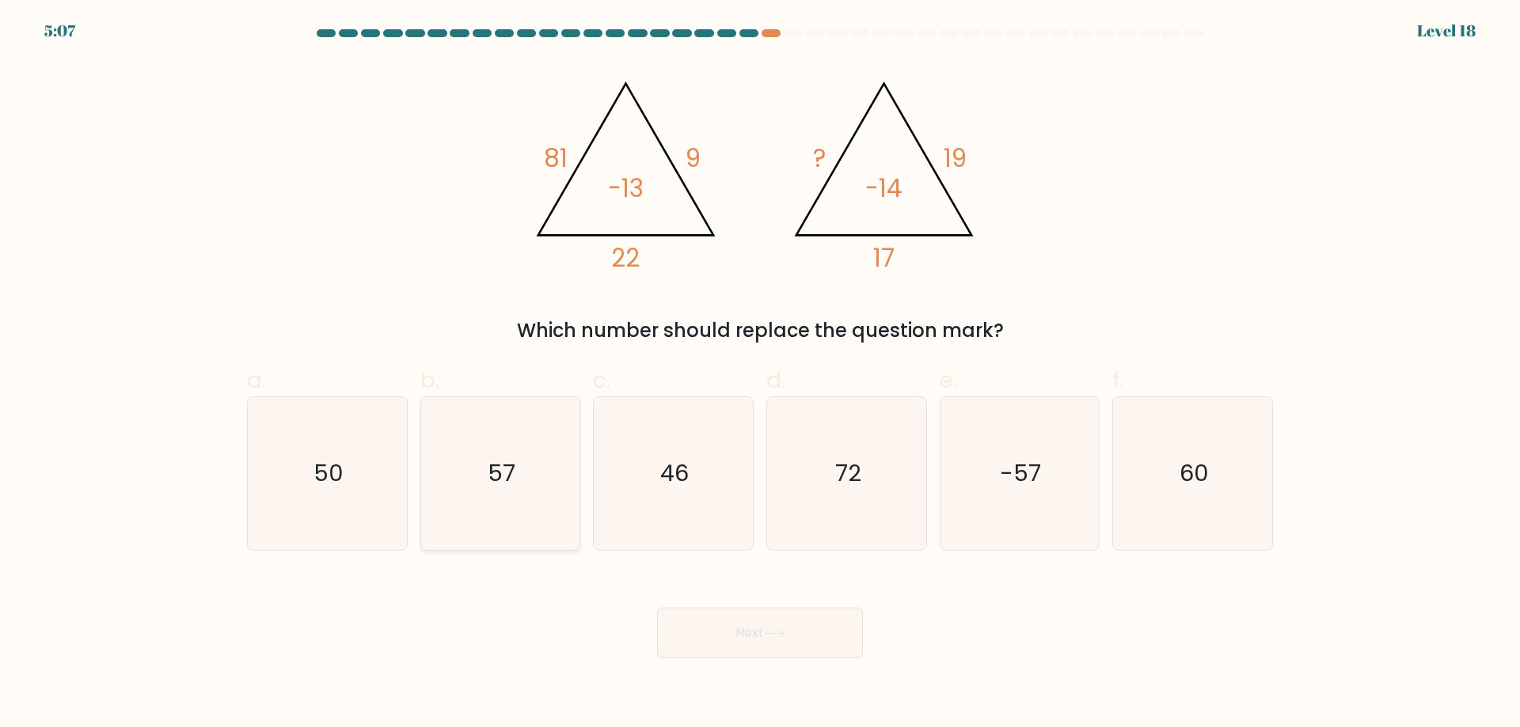
click at [479, 464] on icon "57" at bounding box center [499, 473] width 153 height 153
click at [760, 374] on input "b. 57" at bounding box center [760, 369] width 1 height 10
radio input "true"
click at [705, 615] on button "Next" at bounding box center [760, 633] width 206 height 51
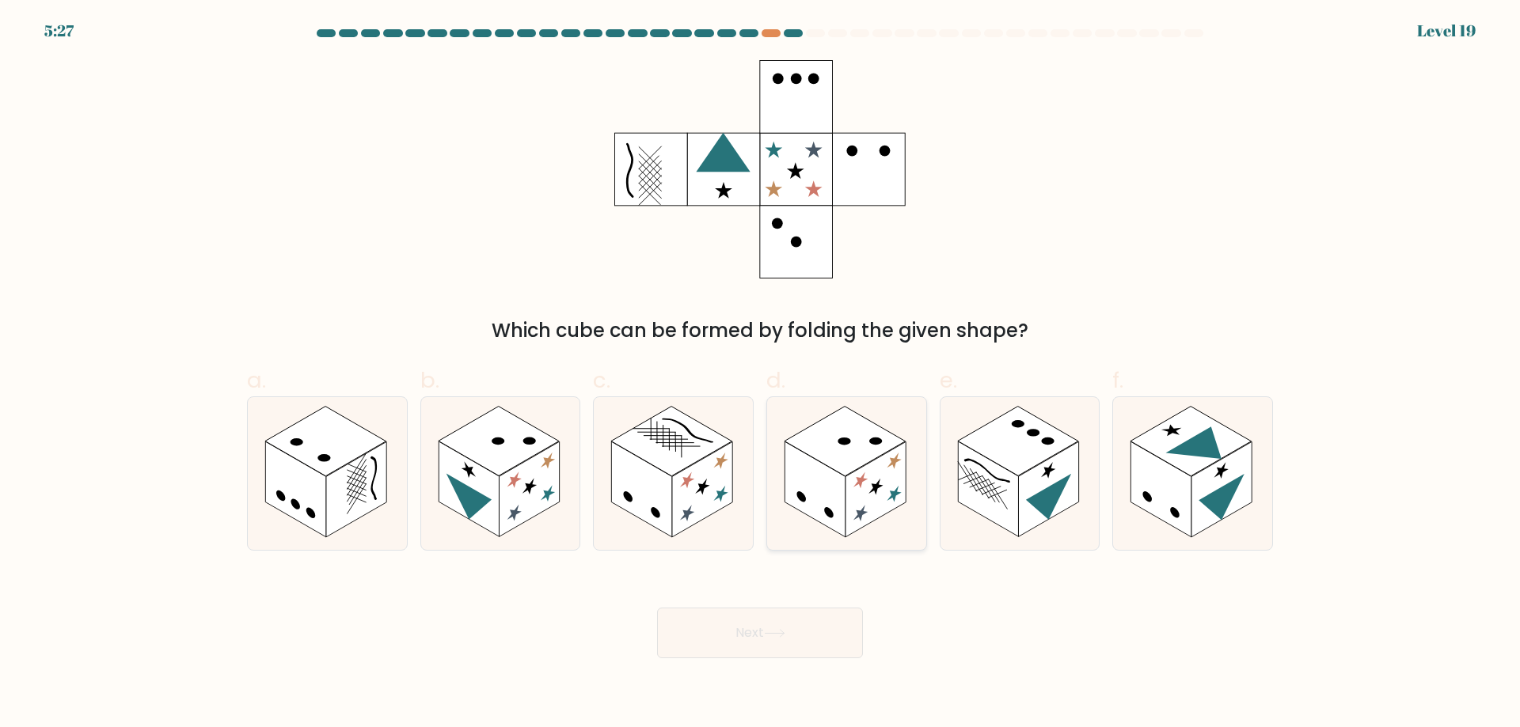
click at [841, 472] on rect at bounding box center [844, 442] width 121 height 70
click at [761, 374] on input "d." at bounding box center [760, 369] width 1 height 10
radio input "true"
click at [758, 640] on button "Next" at bounding box center [760, 633] width 206 height 51
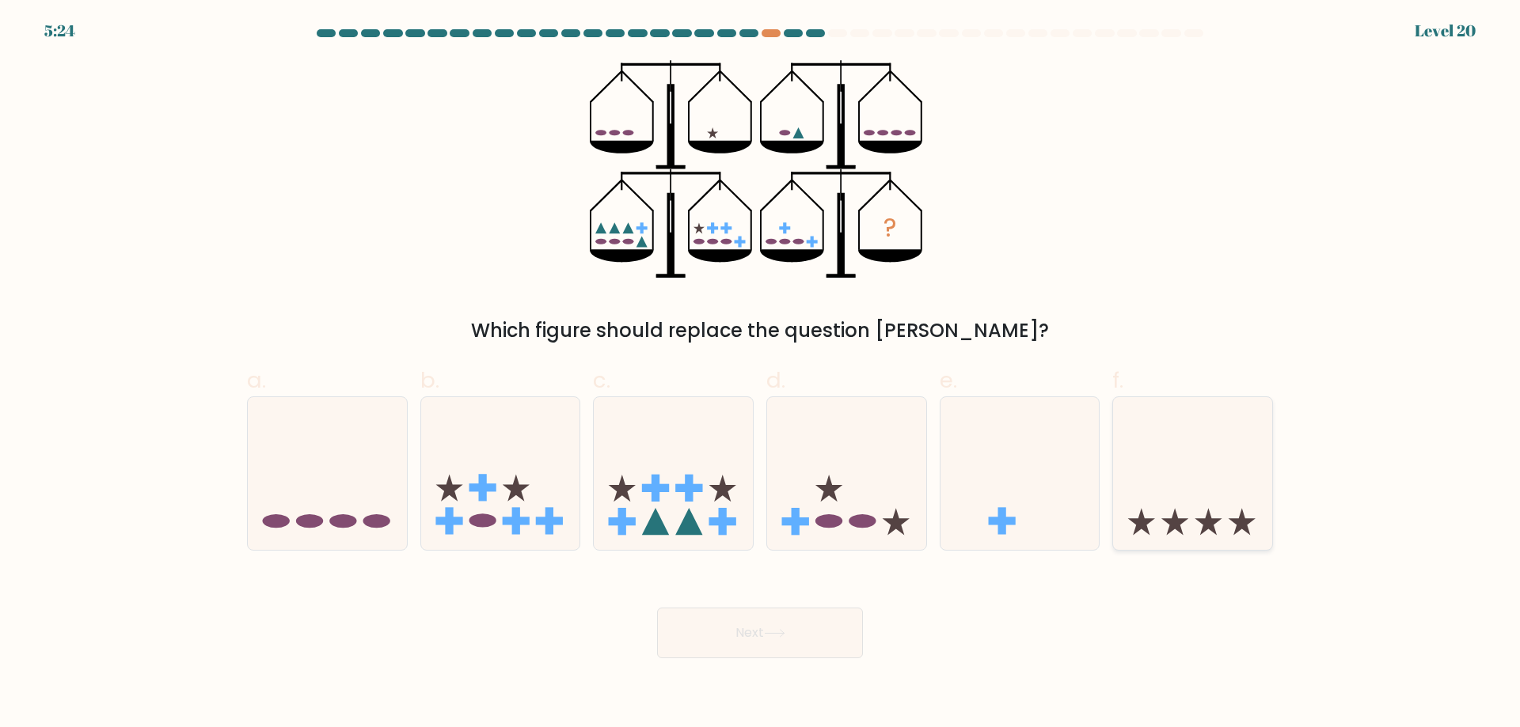
click at [1157, 537] on icon at bounding box center [1192, 473] width 159 height 131
click at [761, 374] on input "f." at bounding box center [760, 369] width 1 height 10
radio input "true"
click at [746, 611] on button "Next" at bounding box center [760, 633] width 206 height 51
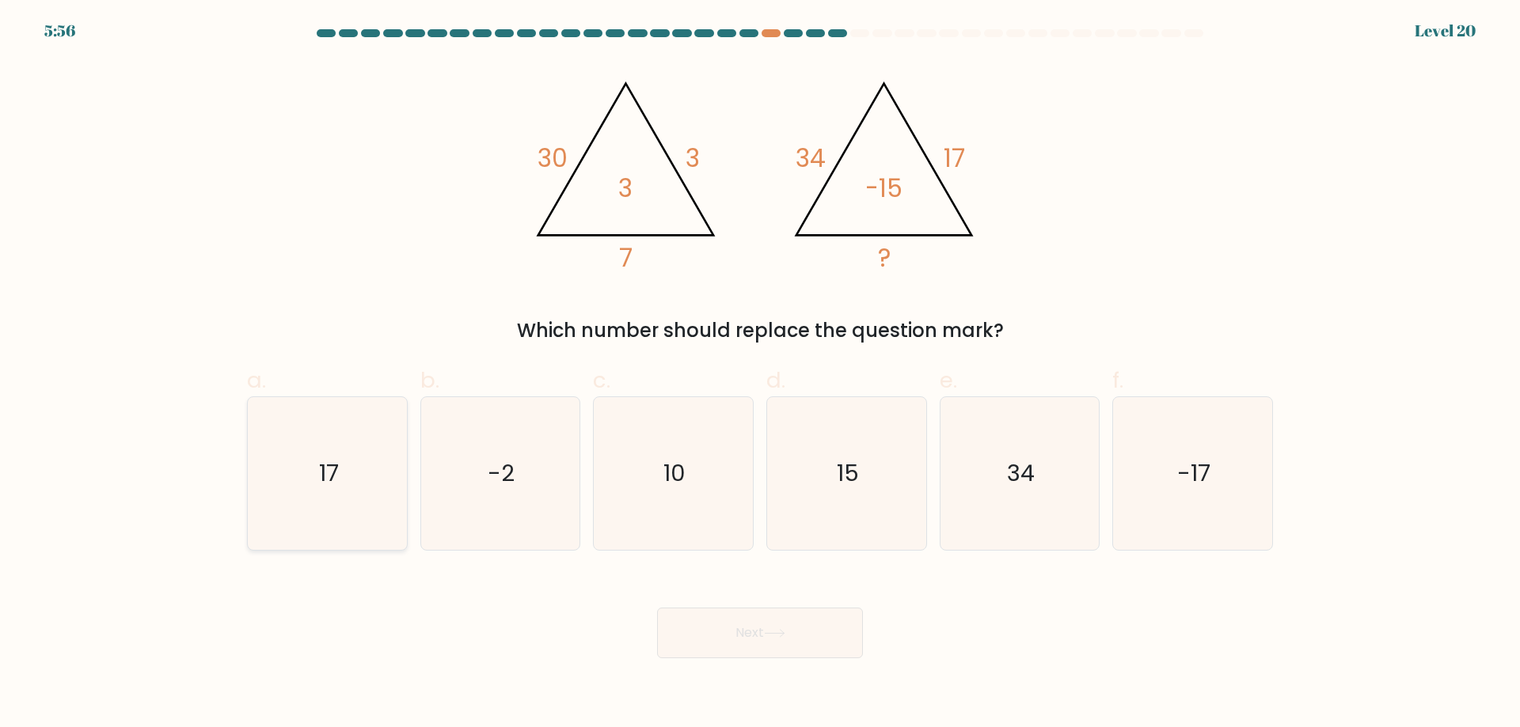
click at [268, 484] on icon "17" at bounding box center [327, 473] width 153 height 153
click at [760, 374] on input "a. 17" at bounding box center [760, 369] width 1 height 10
radio input "true"
click at [762, 640] on button "Next" at bounding box center [760, 633] width 206 height 51
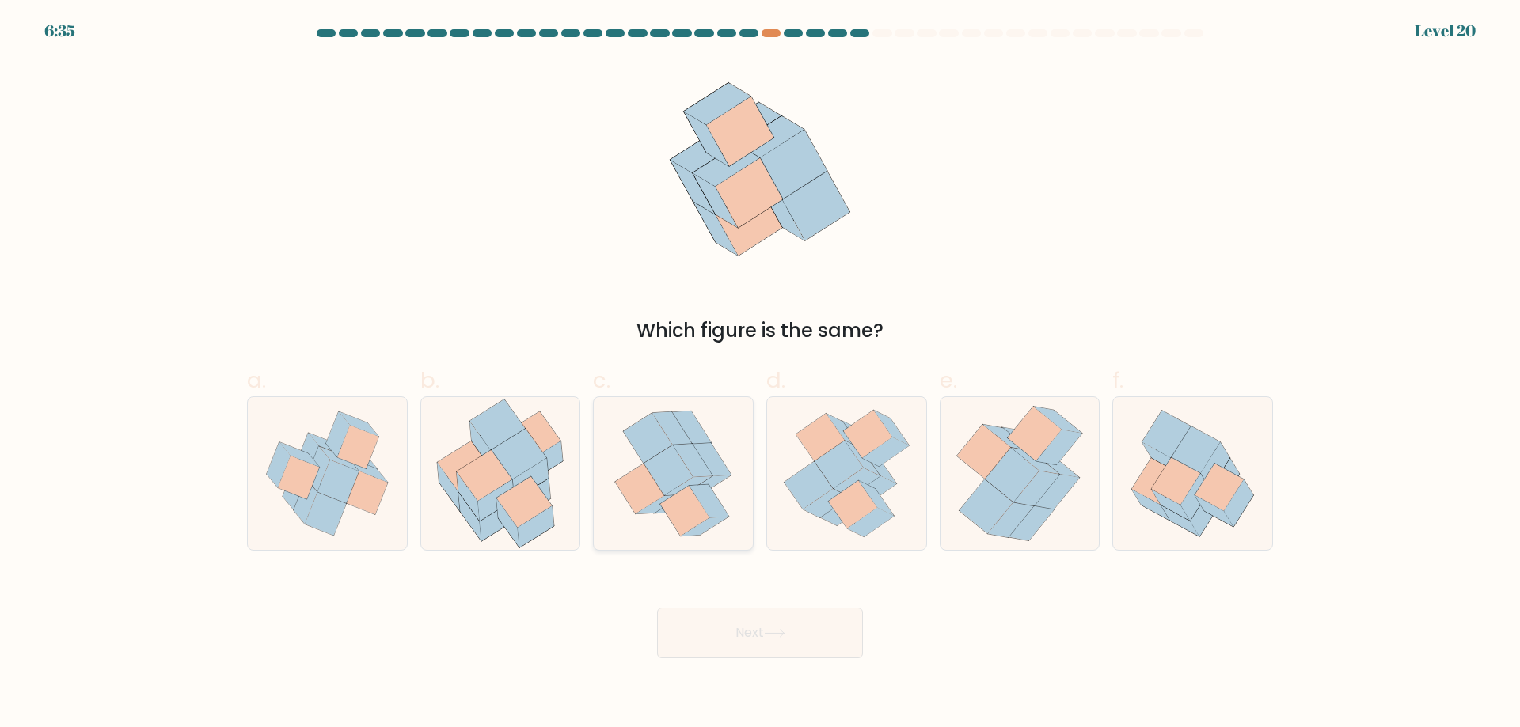
click at [630, 488] on icon at bounding box center [639, 489] width 49 height 50
click at [760, 374] on input "c." at bounding box center [760, 369] width 1 height 10
radio input "true"
click at [989, 499] on icon at bounding box center [986, 507] width 54 height 55
click at [761, 374] on input "e." at bounding box center [760, 369] width 1 height 10
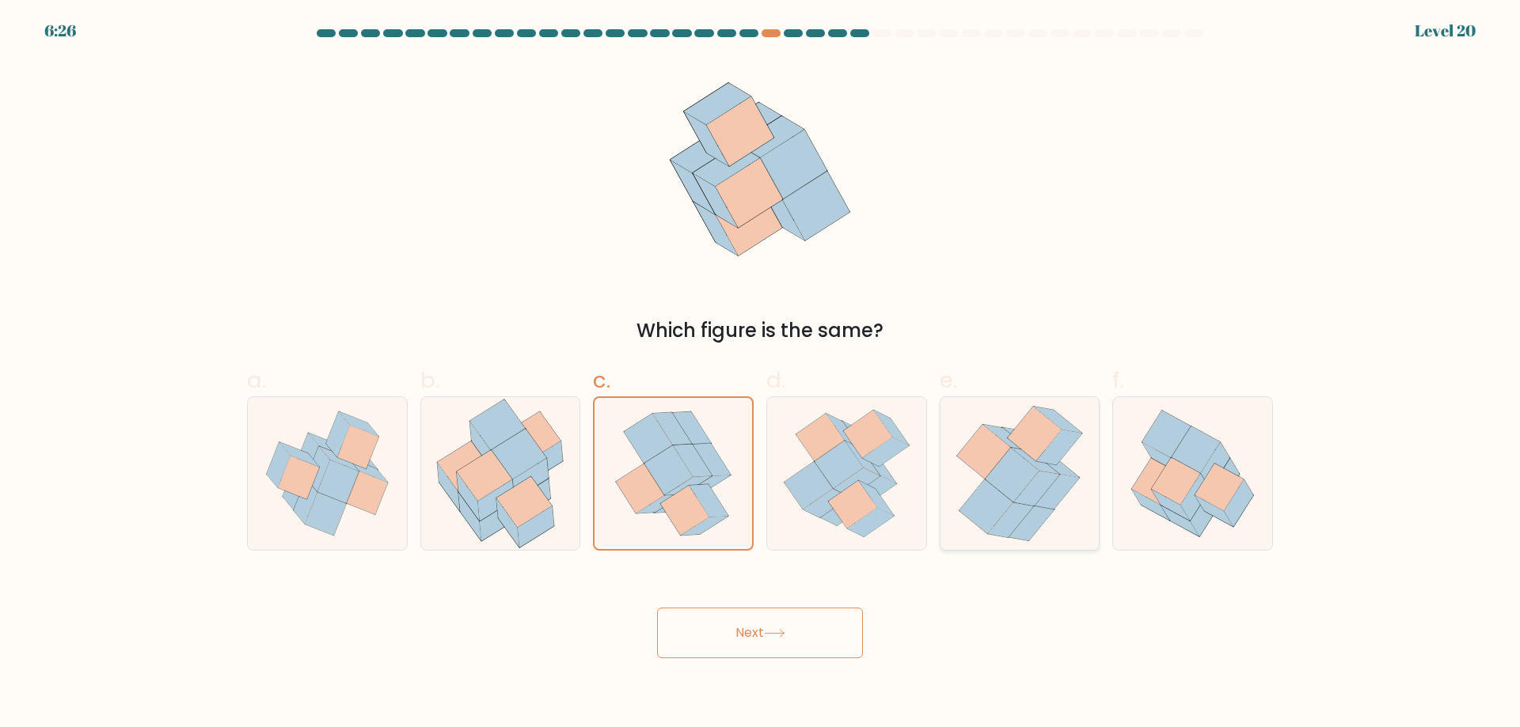
radio input "true"
click at [771, 620] on button "Next" at bounding box center [760, 633] width 206 height 51
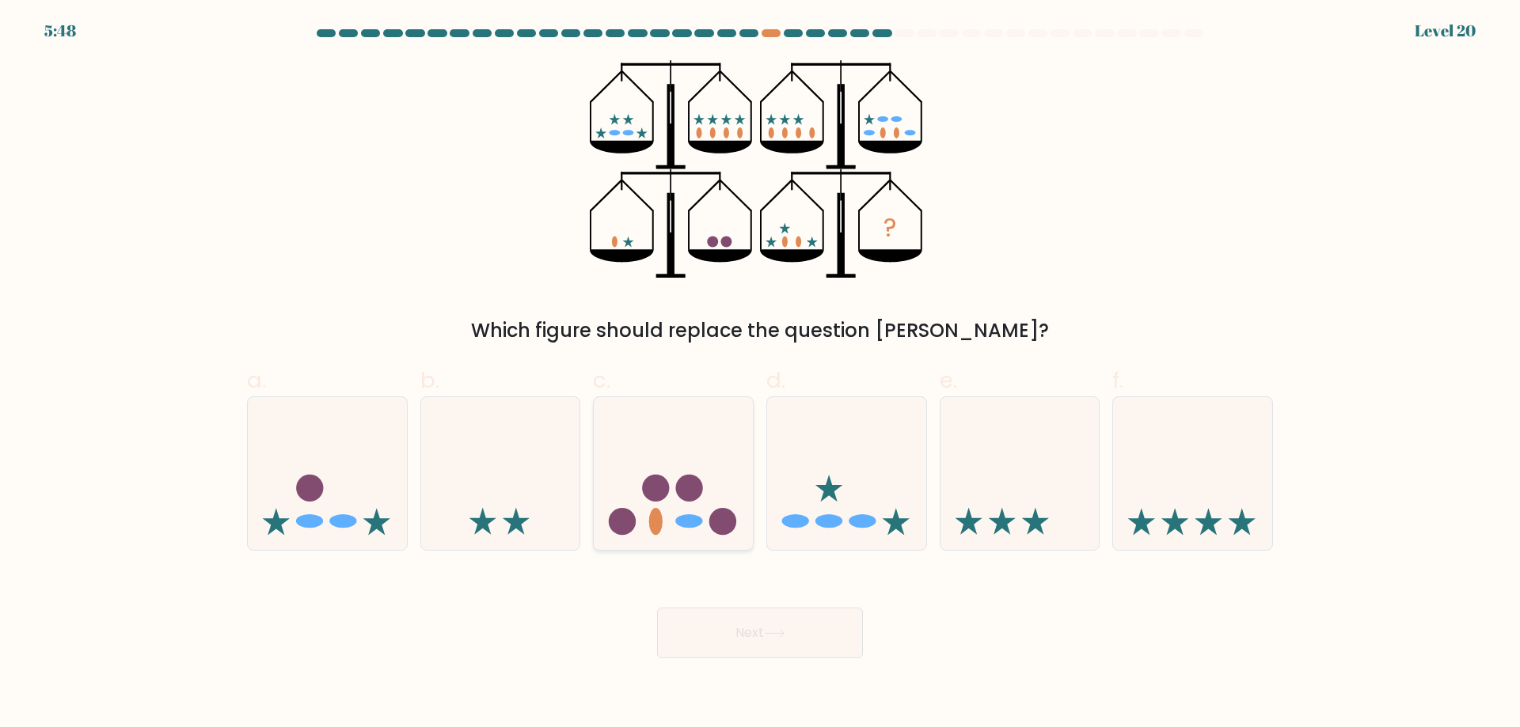
click at [681, 459] on icon at bounding box center [673, 473] width 159 height 131
click at [760, 374] on input "c." at bounding box center [760, 369] width 1 height 10
radio input "true"
click at [763, 650] on button "Next" at bounding box center [760, 633] width 206 height 51
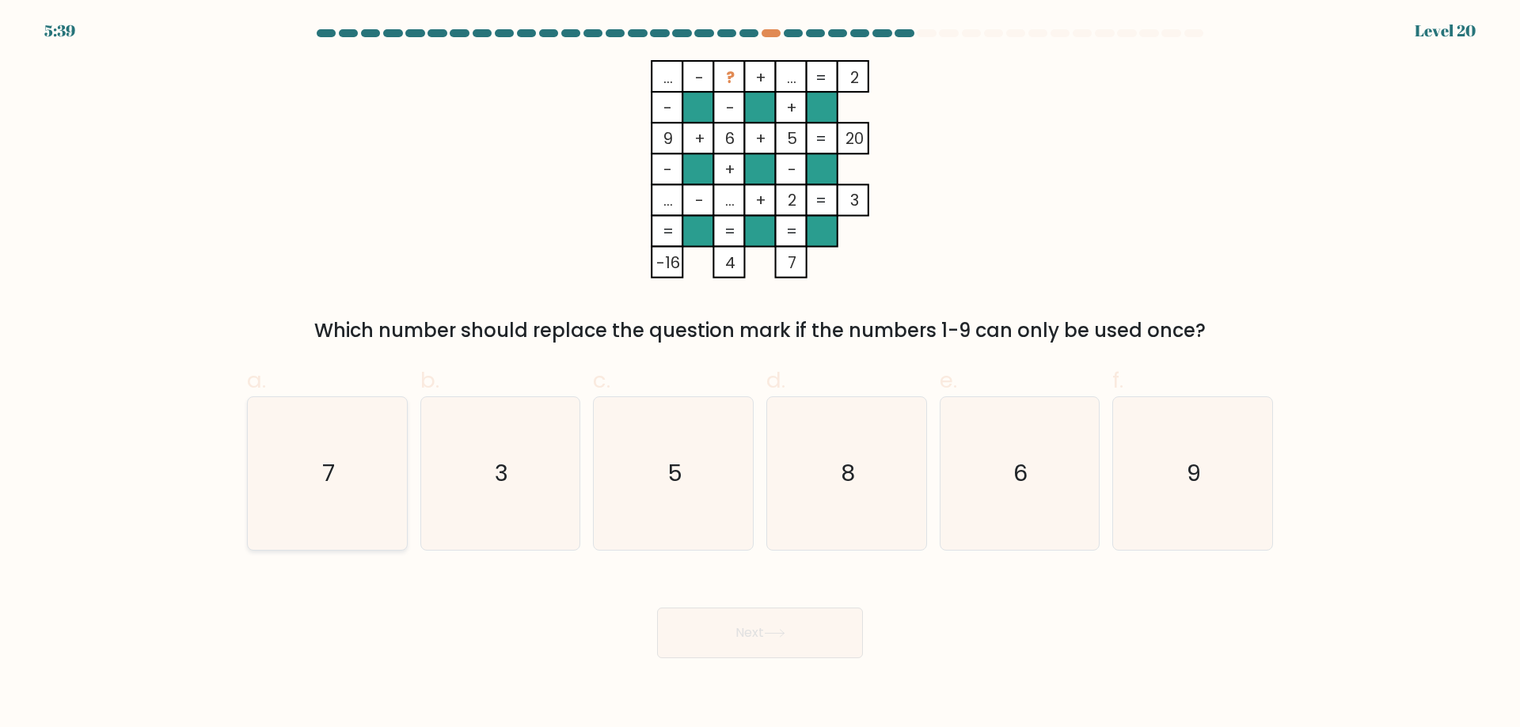
click at [393, 491] on icon "7" at bounding box center [327, 473] width 153 height 153
click at [760, 374] on input "a. 7" at bounding box center [760, 369] width 1 height 10
radio input "true"
click at [710, 639] on button "Next" at bounding box center [760, 633] width 206 height 51
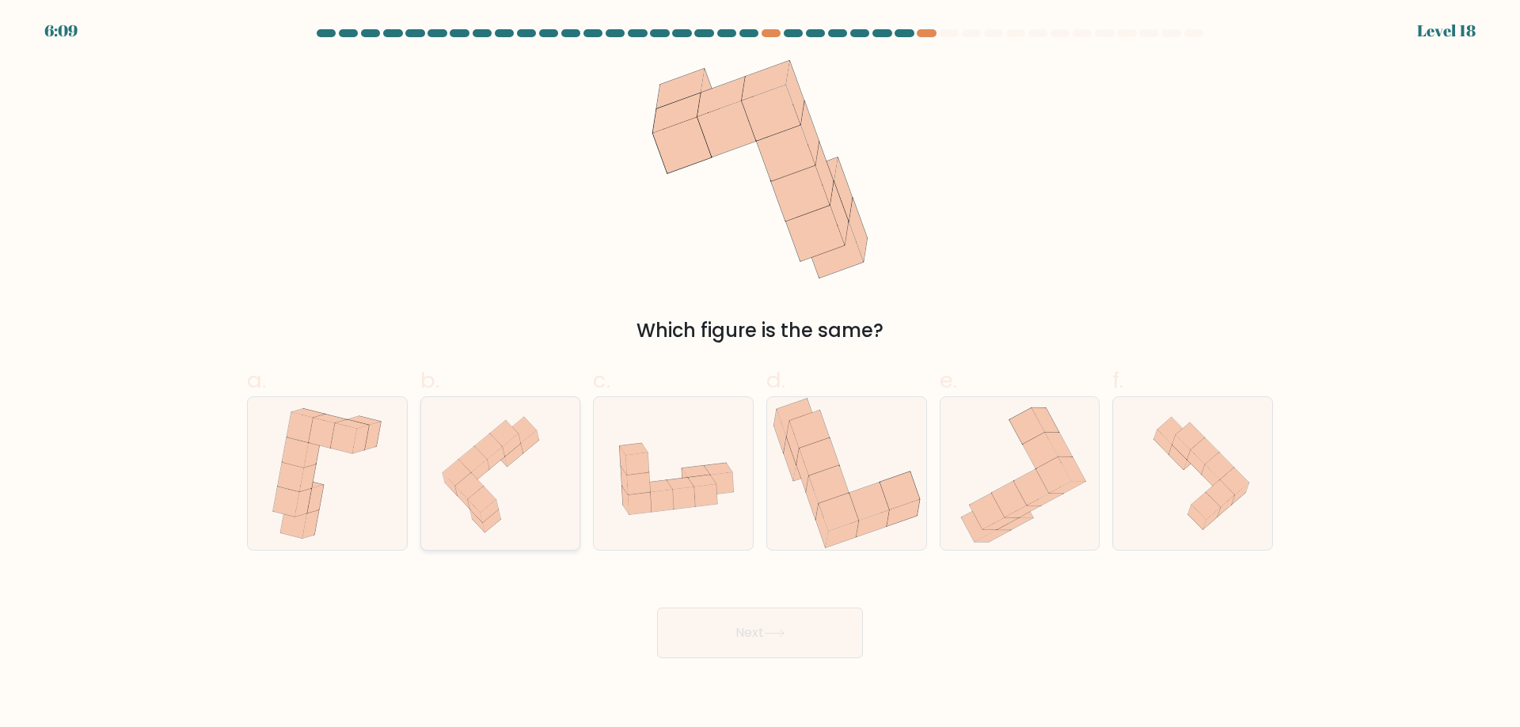
click at [474, 497] on icon at bounding box center [482, 500] width 28 height 26
click at [760, 374] on input "b." at bounding box center [760, 369] width 1 height 10
radio input "true"
click at [779, 636] on icon at bounding box center [774, 633] width 21 height 9
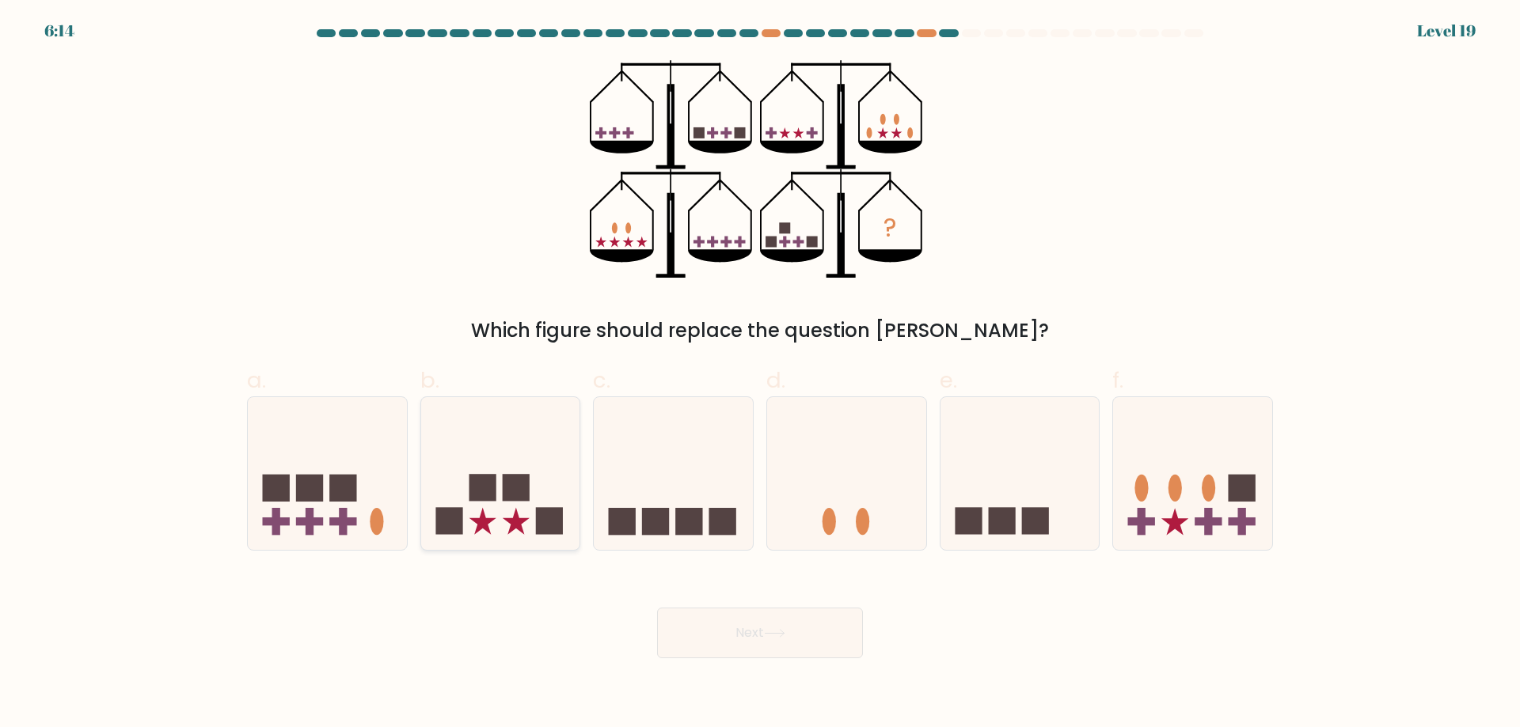
click at [476, 518] on icon at bounding box center [500, 473] width 159 height 131
click at [760, 374] on input "b." at bounding box center [760, 369] width 1 height 10
radio input "true"
click at [727, 628] on button "Next" at bounding box center [760, 633] width 206 height 51
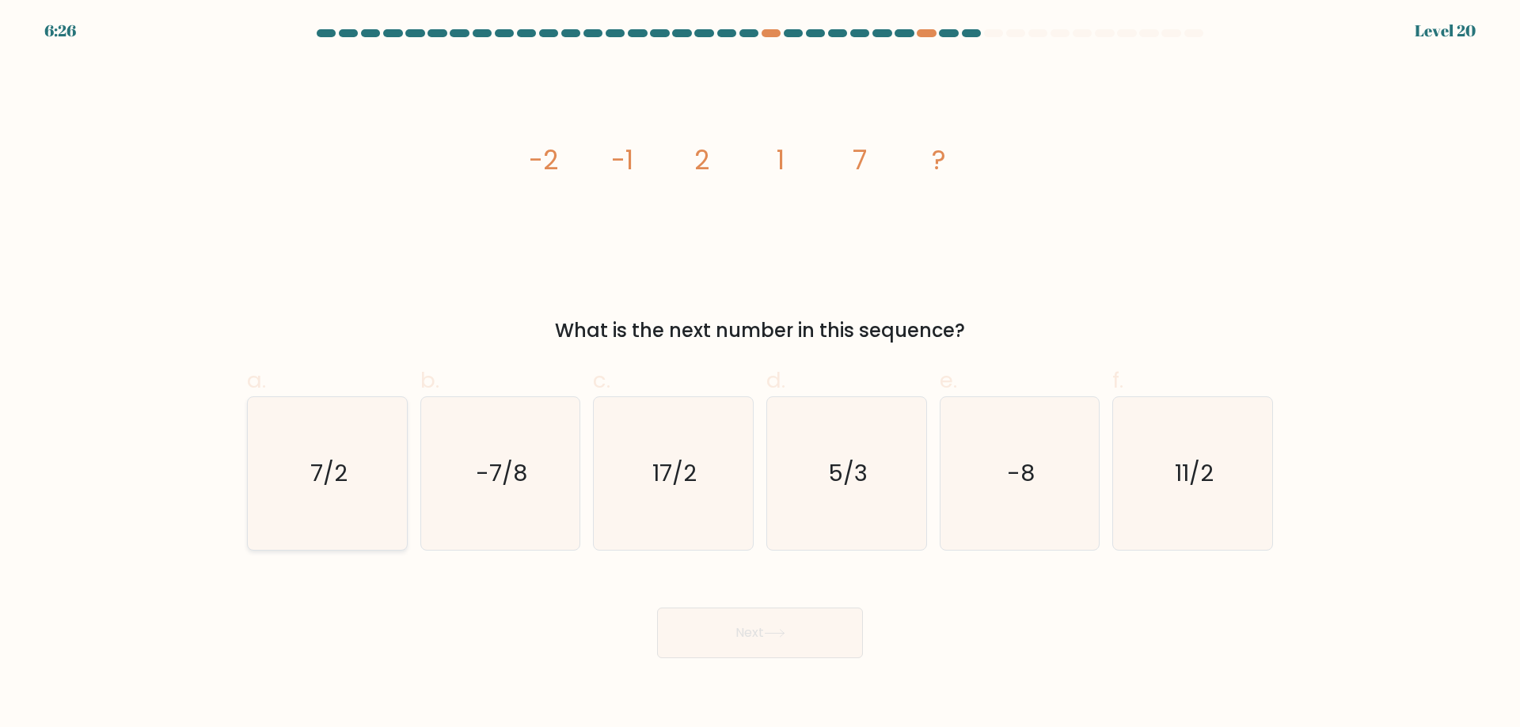
click at [370, 456] on icon "7/2" at bounding box center [327, 473] width 153 height 153
click at [760, 374] on input "a. 7/2" at bounding box center [760, 369] width 1 height 10
radio input "true"
click at [700, 615] on button "Next" at bounding box center [760, 633] width 206 height 51
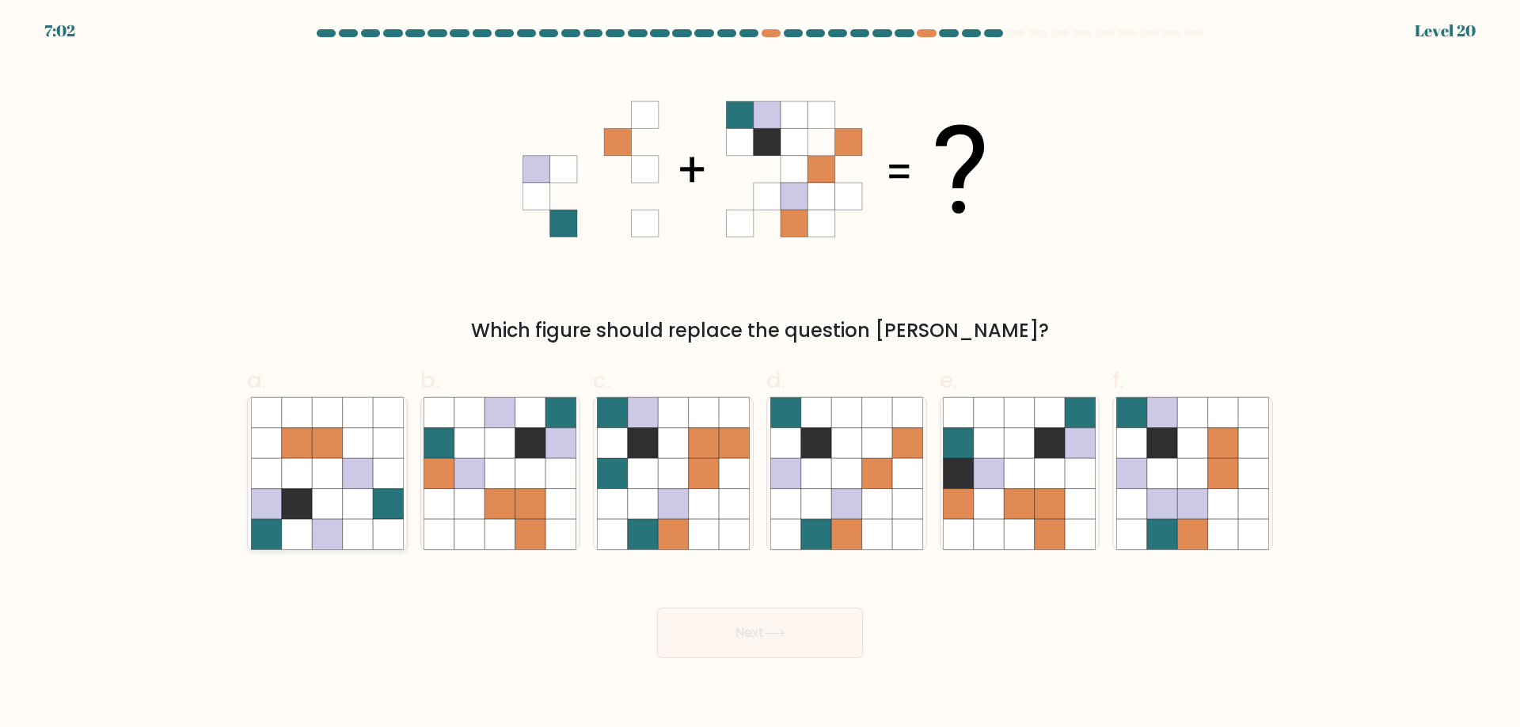
click at [333, 462] on icon at bounding box center [327, 473] width 30 height 30
click at [760, 374] on input "a." at bounding box center [760, 369] width 1 height 10
radio input "true"
click at [519, 532] on icon at bounding box center [530, 534] width 30 height 30
click at [760, 374] on input "b." at bounding box center [760, 369] width 1 height 10
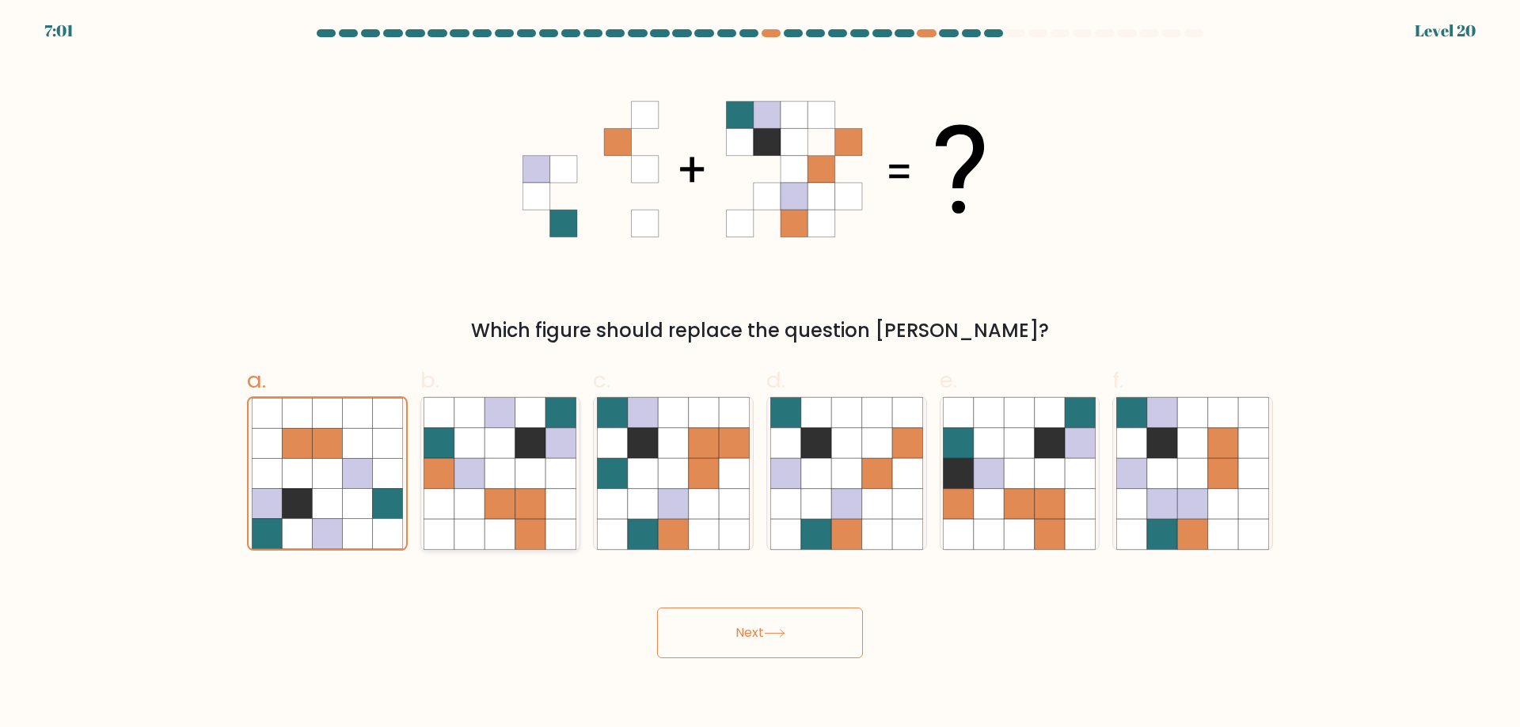
radio input "true"
click at [789, 645] on button "Next" at bounding box center [760, 633] width 206 height 51
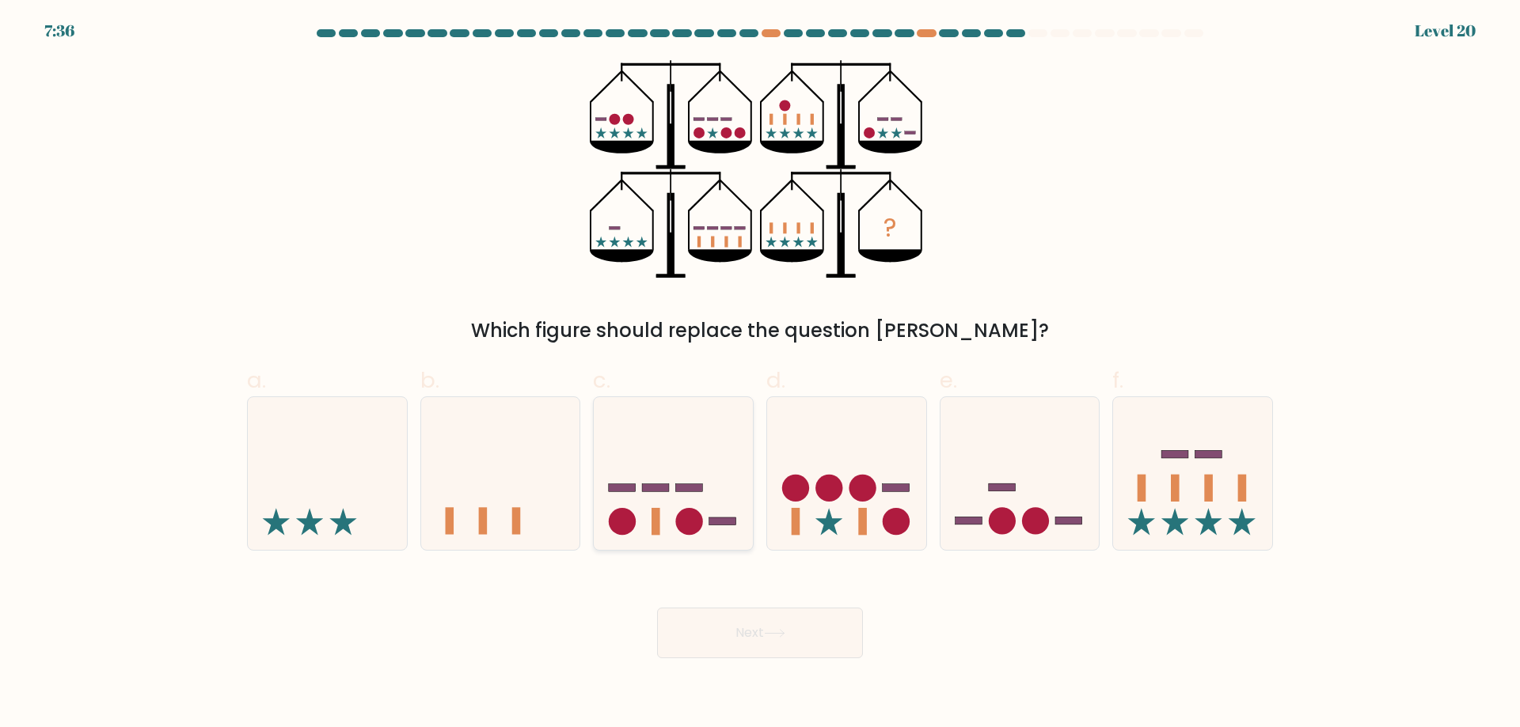
click at [664, 501] on icon at bounding box center [673, 473] width 159 height 131
click at [760, 374] on input "c." at bounding box center [760, 369] width 1 height 10
radio input "true"
click at [761, 640] on button "Next" at bounding box center [760, 633] width 206 height 51
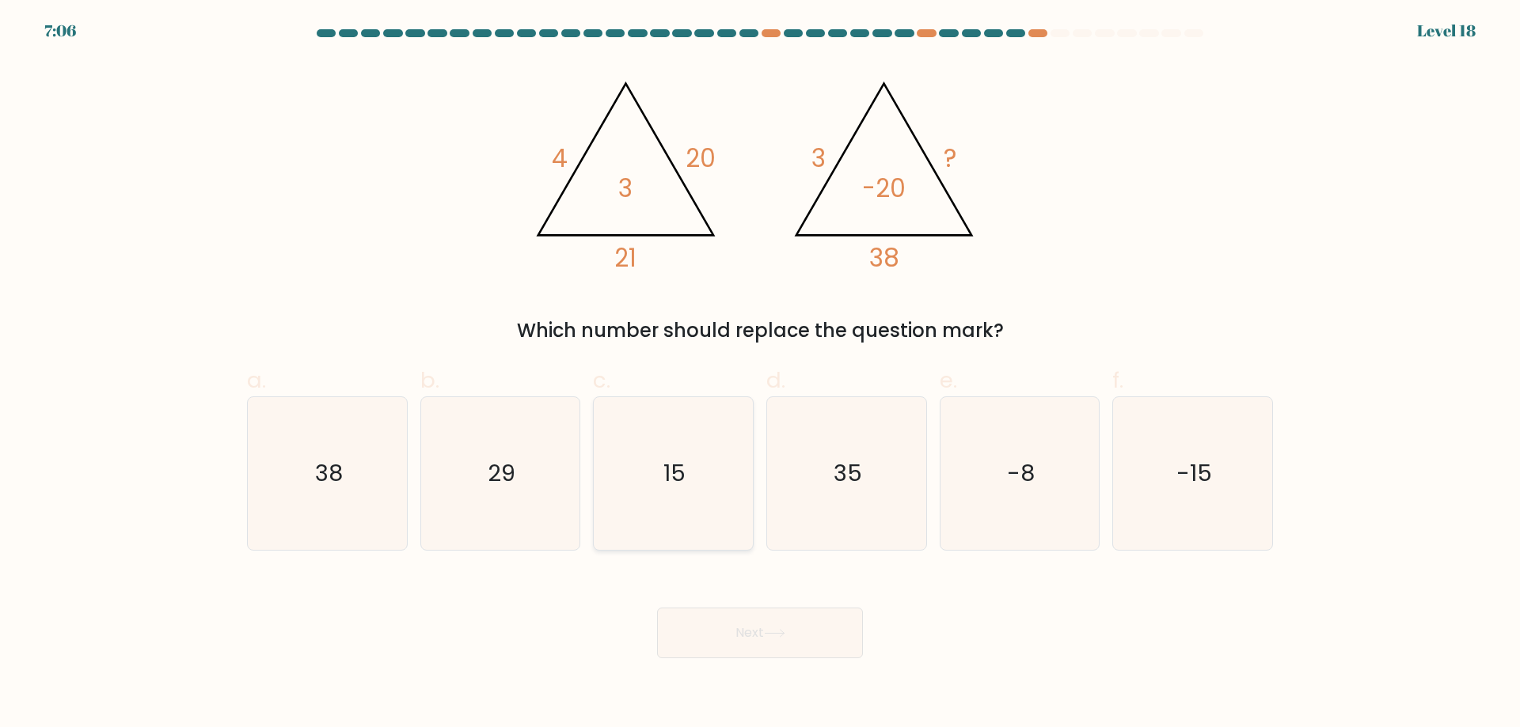
click at [637, 431] on icon "15" at bounding box center [673, 473] width 153 height 153
click at [760, 374] on input "c. 15" at bounding box center [760, 369] width 1 height 10
radio input "true"
click at [765, 636] on button "Next" at bounding box center [760, 633] width 206 height 51
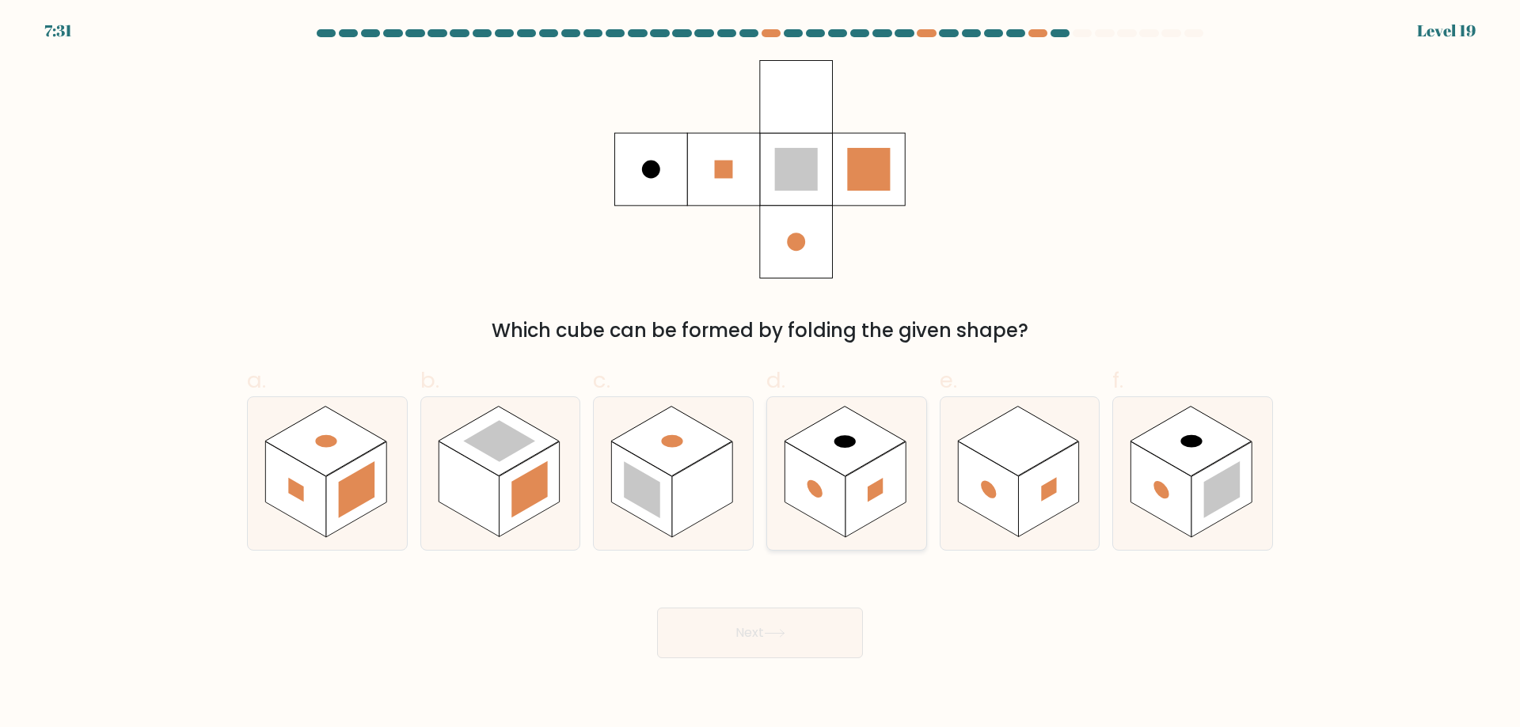
click at [869, 489] on rect at bounding box center [874, 490] width 15 height 24
click at [761, 374] on input "d." at bounding box center [760, 369] width 1 height 10
radio input "true"
click at [814, 658] on button "Next" at bounding box center [760, 633] width 206 height 51
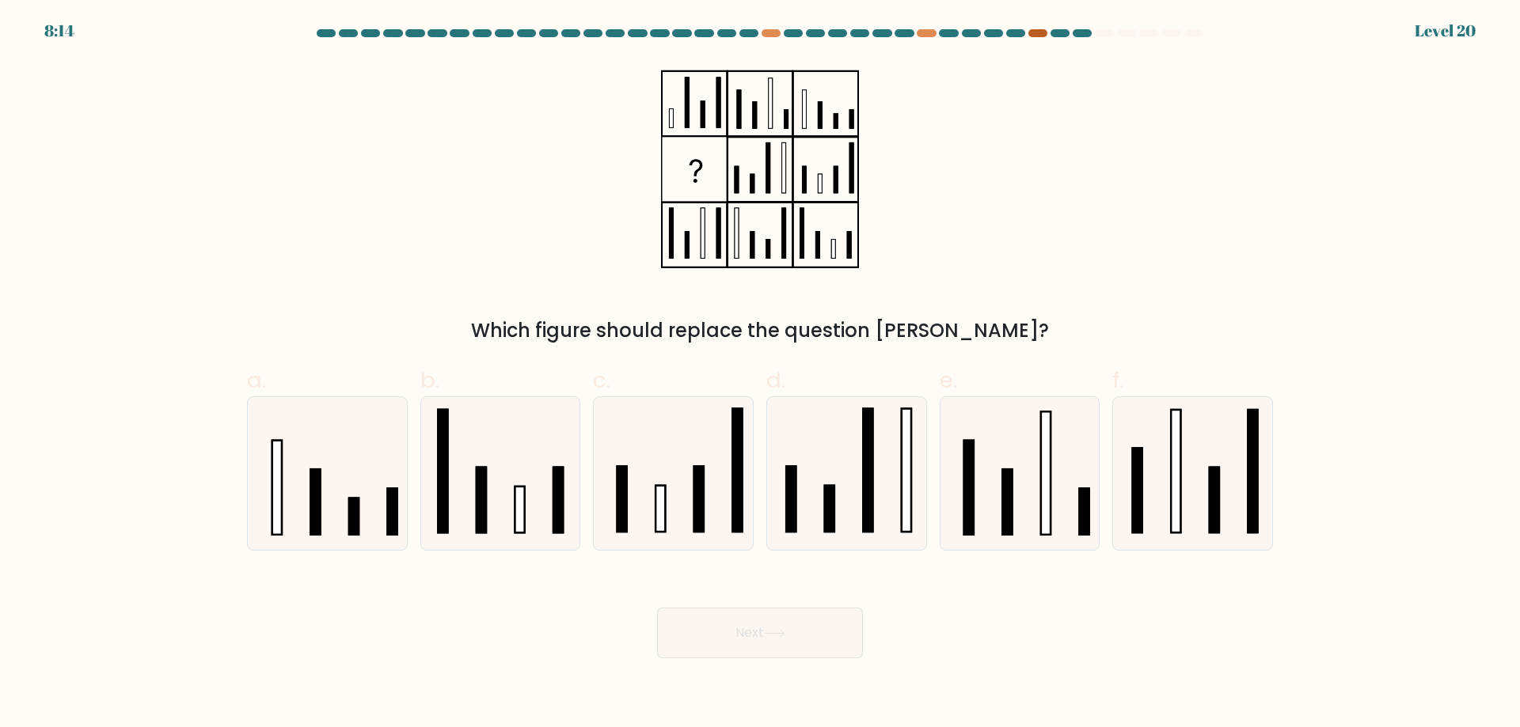
click at [1035, 35] on div at bounding box center [1037, 33] width 19 height 8
click at [1031, 35] on div at bounding box center [1037, 33] width 19 height 8
click at [662, 470] on icon at bounding box center [673, 473] width 153 height 153
click at [760, 374] on input "c." at bounding box center [760, 369] width 1 height 10
radio input "true"
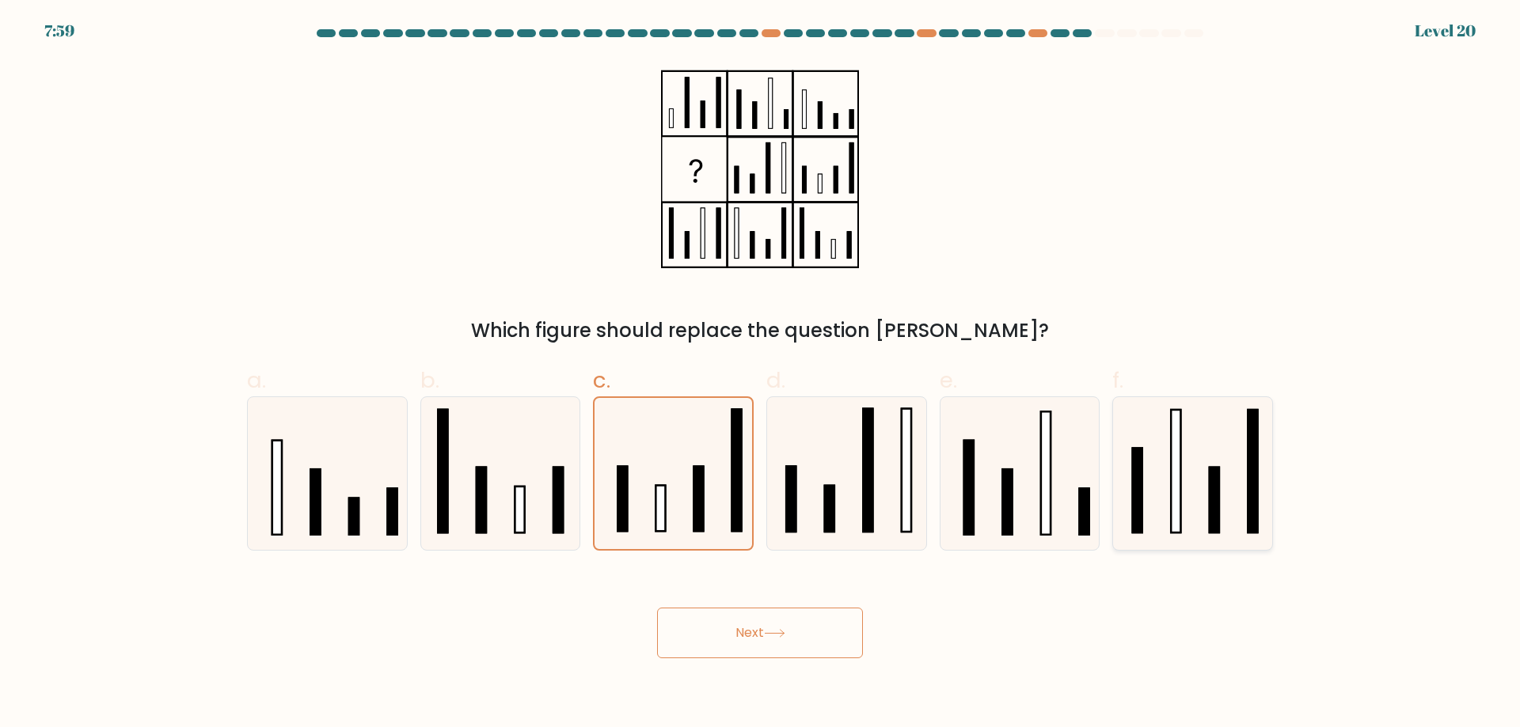
click at [1171, 520] on rect at bounding box center [1175, 471] width 9 height 123
click at [761, 374] on input "f." at bounding box center [760, 369] width 1 height 10
radio input "true"
click at [750, 628] on button "Next" at bounding box center [760, 633] width 206 height 51
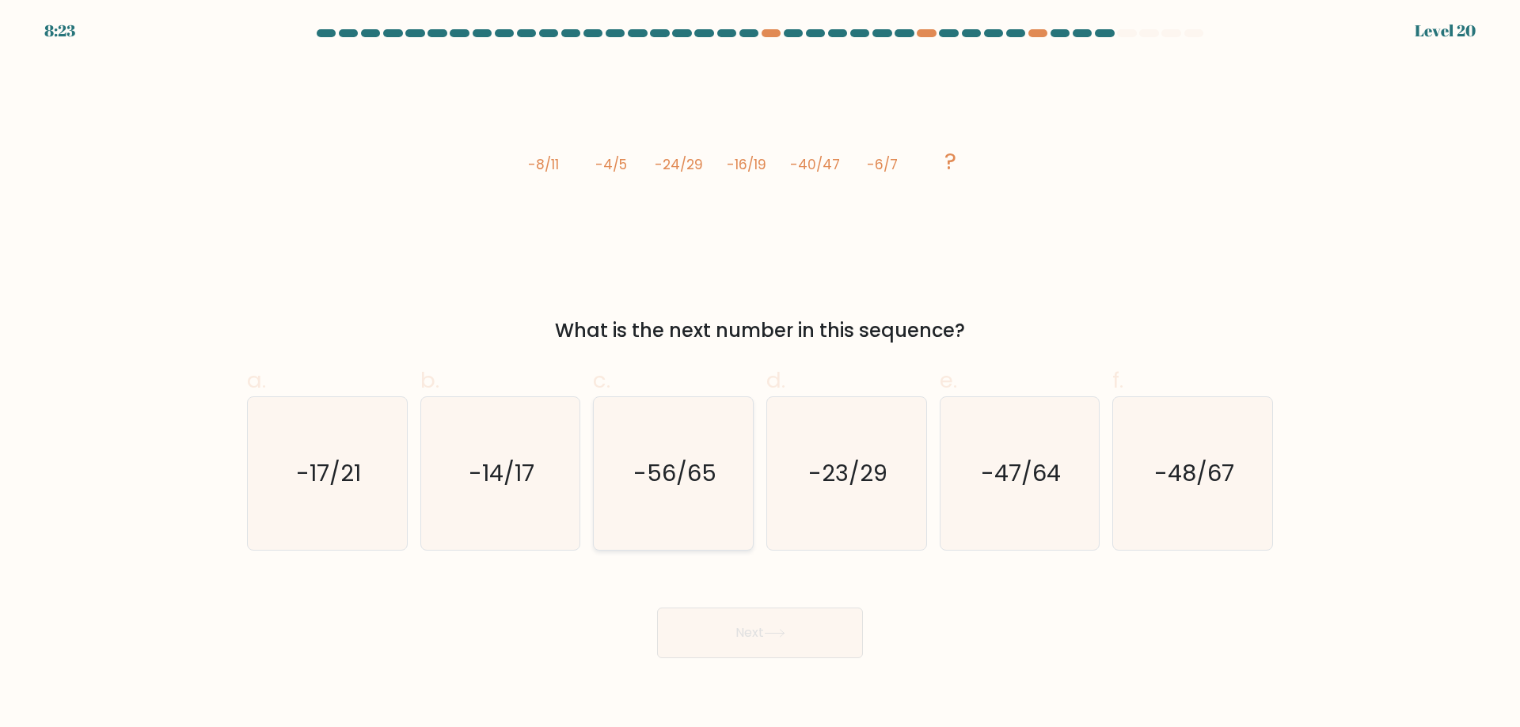
click at [677, 457] on icon "-56/65" at bounding box center [673, 473] width 153 height 153
click at [760, 374] on input "c. -56/65" at bounding box center [760, 369] width 1 height 10
radio input "true"
click at [828, 639] on button "Next" at bounding box center [760, 633] width 206 height 51
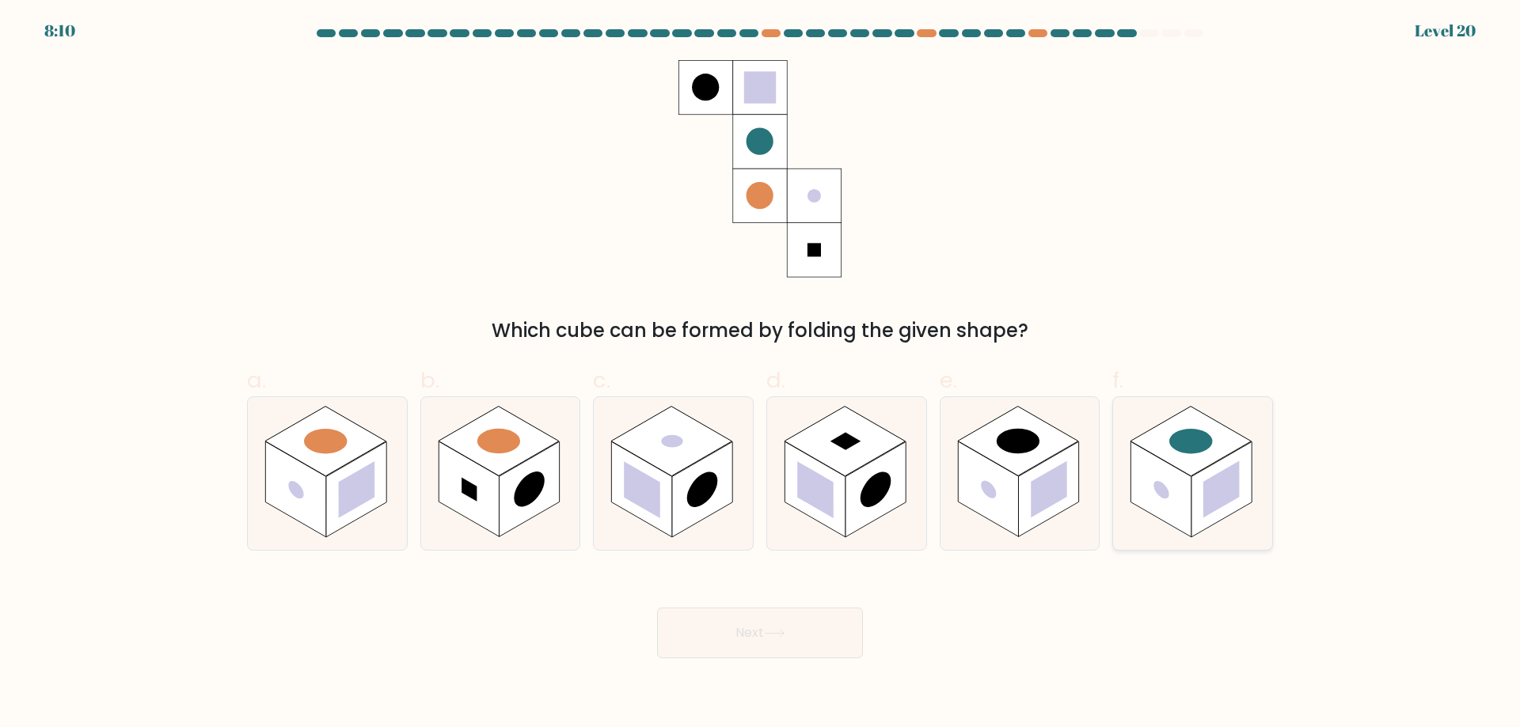
click at [1203, 503] on rect at bounding box center [1221, 490] width 60 height 96
click at [761, 374] on input "f." at bounding box center [760, 369] width 1 height 10
radio input "true"
click at [769, 643] on button "Next" at bounding box center [760, 633] width 206 height 51
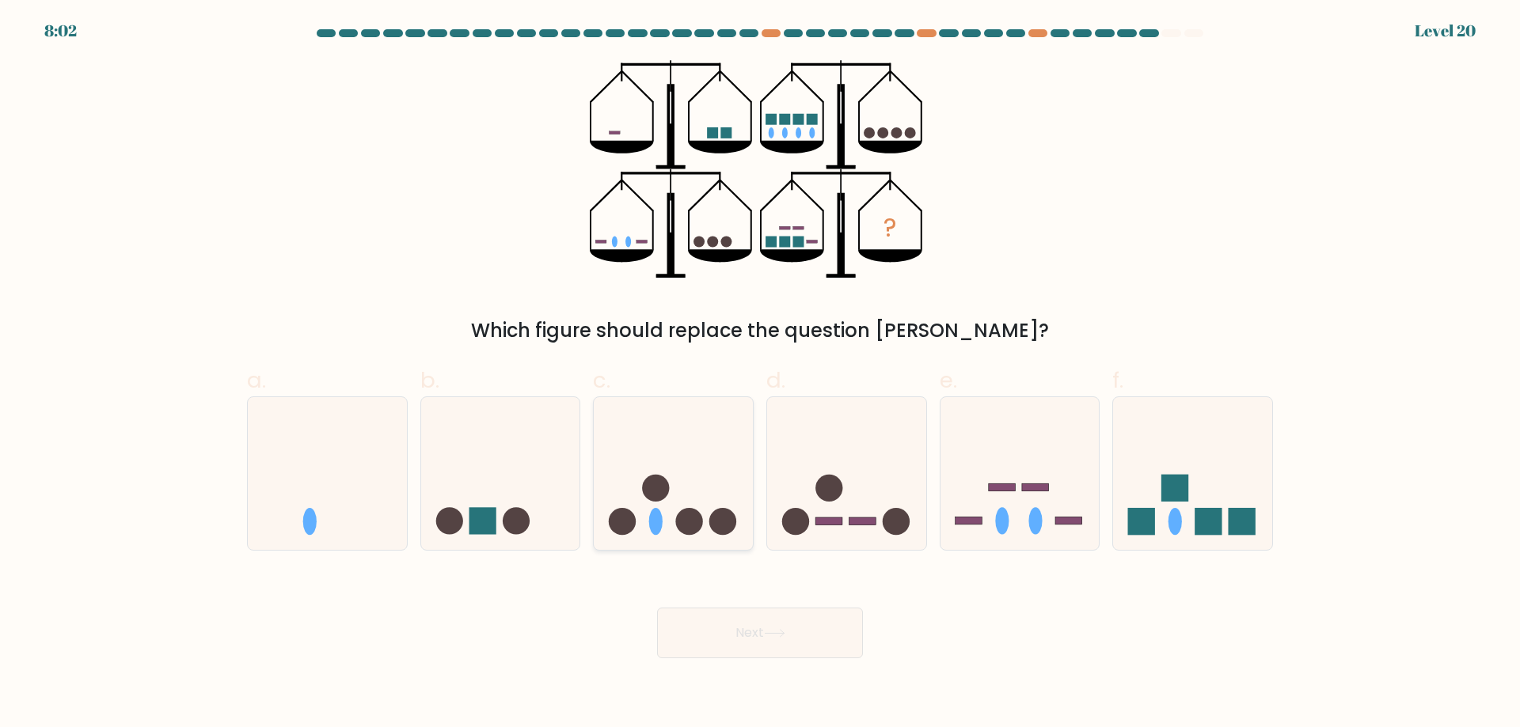
click at [640, 508] on icon at bounding box center [673, 473] width 159 height 131
click at [760, 374] on input "c." at bounding box center [760, 369] width 1 height 10
radio input "true"
click at [724, 639] on button "Next" at bounding box center [760, 633] width 206 height 51
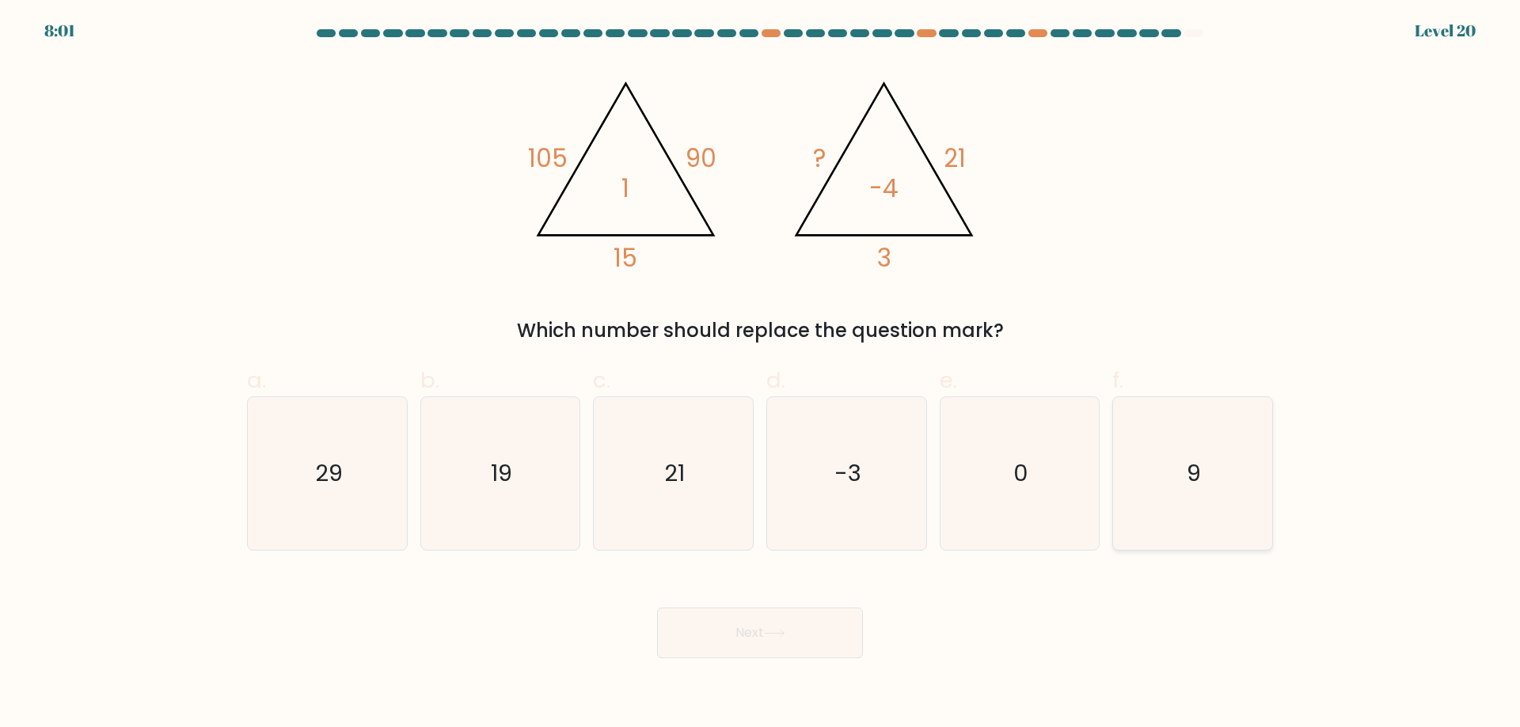
click at [1243, 417] on icon "9" at bounding box center [1192, 473] width 153 height 153
click at [761, 374] on input "f. 9" at bounding box center [760, 369] width 1 height 10
radio input "true"
click at [803, 612] on button "Next" at bounding box center [760, 633] width 206 height 51
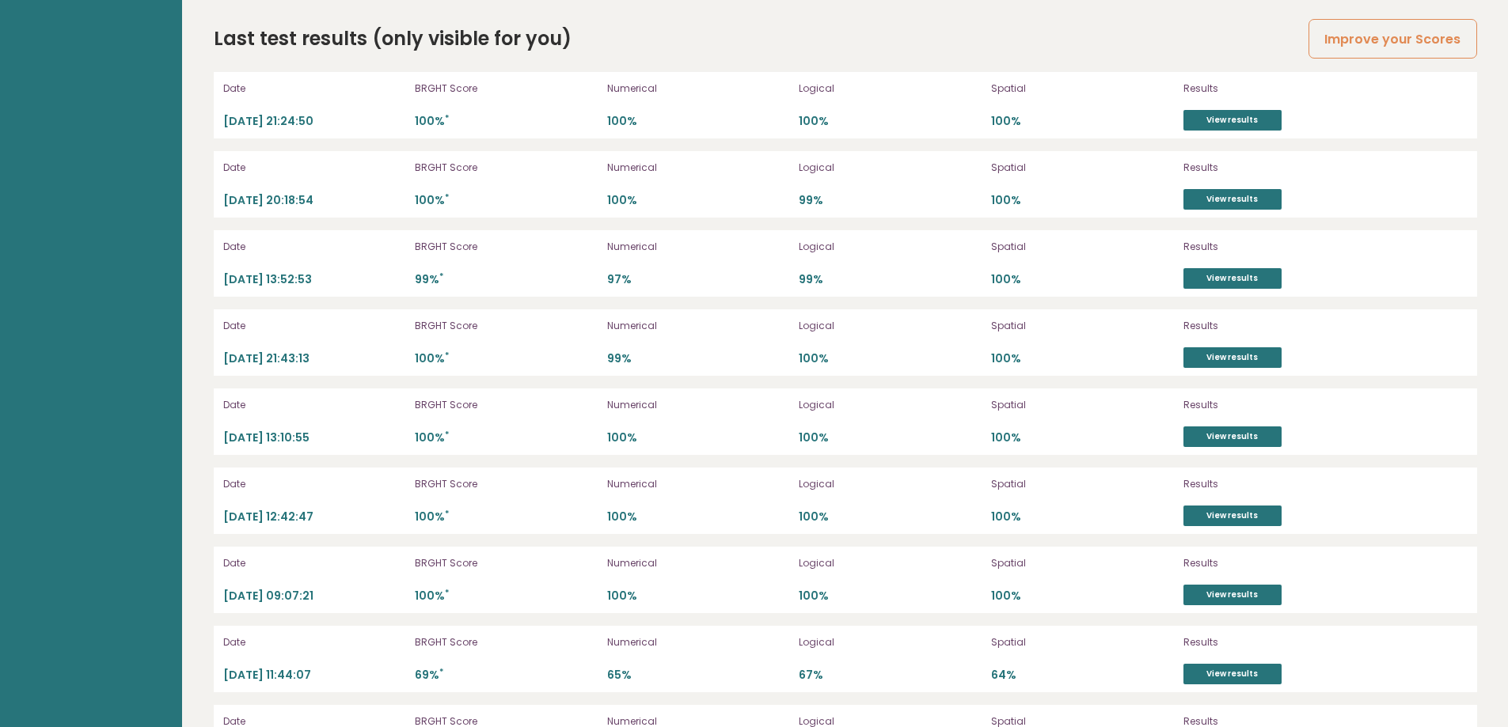
scroll to position [4534, 0]
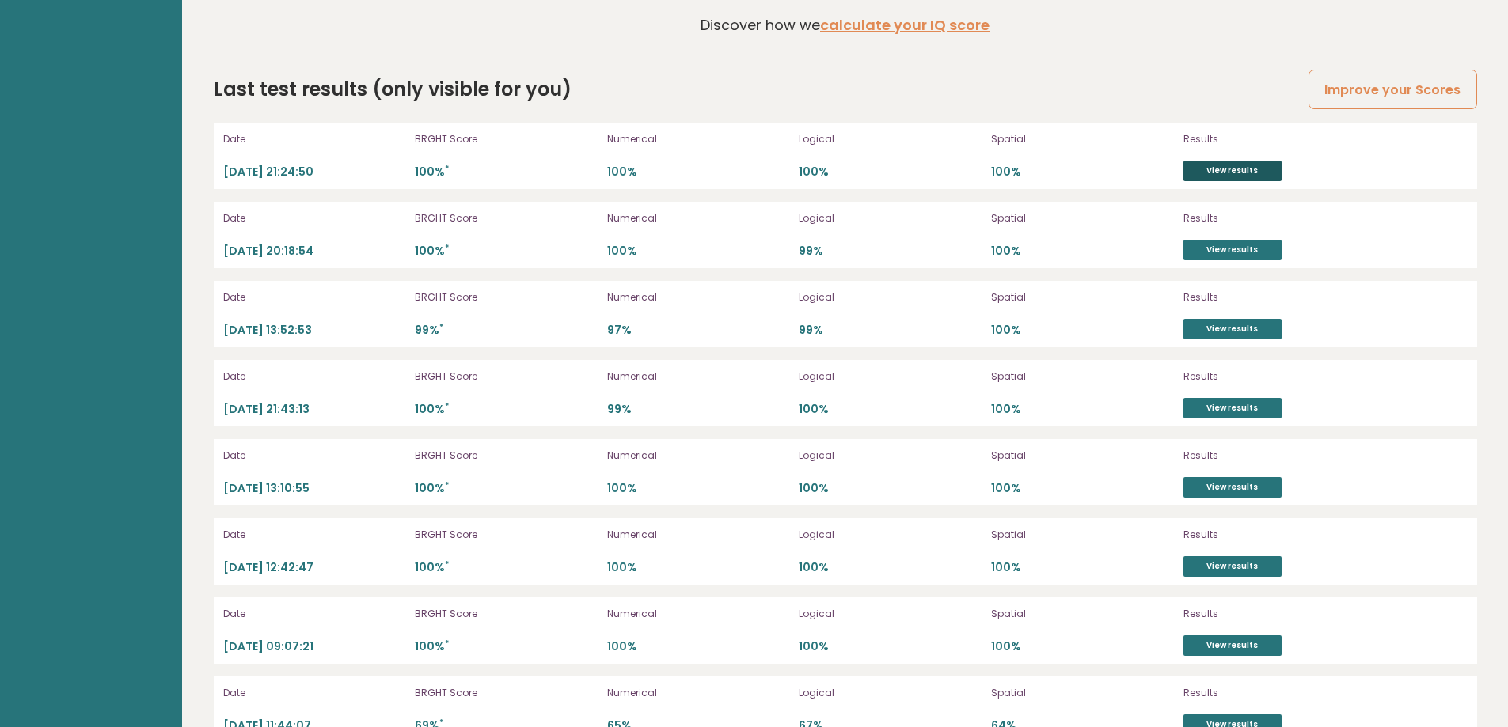
click at [1213, 173] on link "View results" at bounding box center [1232, 171] width 98 height 21
